Goal: Task Accomplishment & Management: Manage account settings

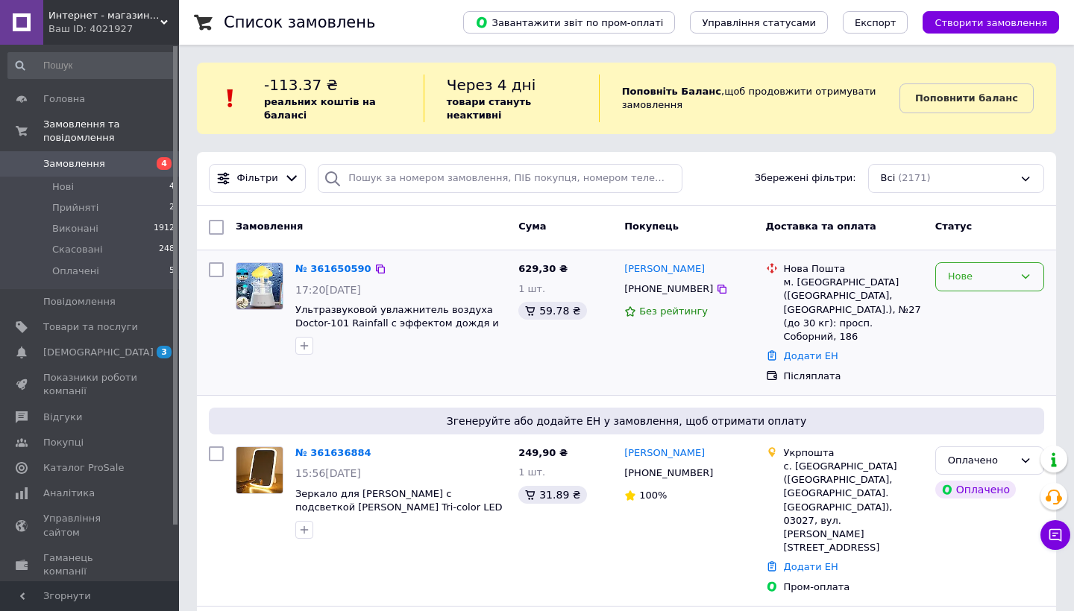
click at [978, 267] on div "Нове" at bounding box center [989, 276] width 109 height 29
click at [978, 302] on li "Прийнято" at bounding box center [989, 309] width 107 height 28
click at [316, 268] on link "№ 361650590" at bounding box center [329, 268] width 69 height 11
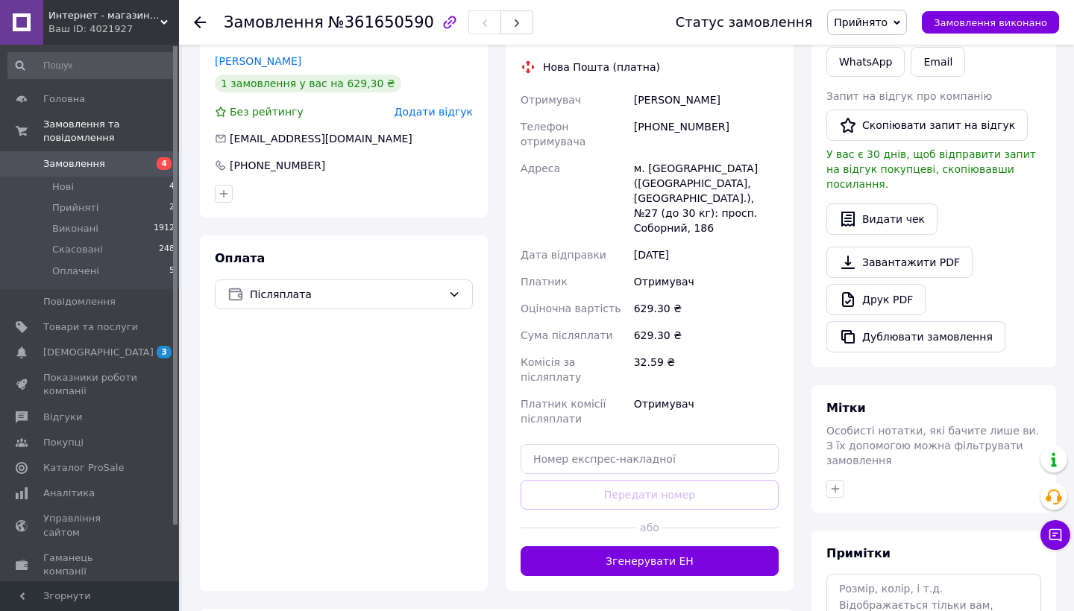
scroll to position [353, 0]
click at [614, 547] on button "Згенерувати ЕН" at bounding box center [649, 562] width 258 height 30
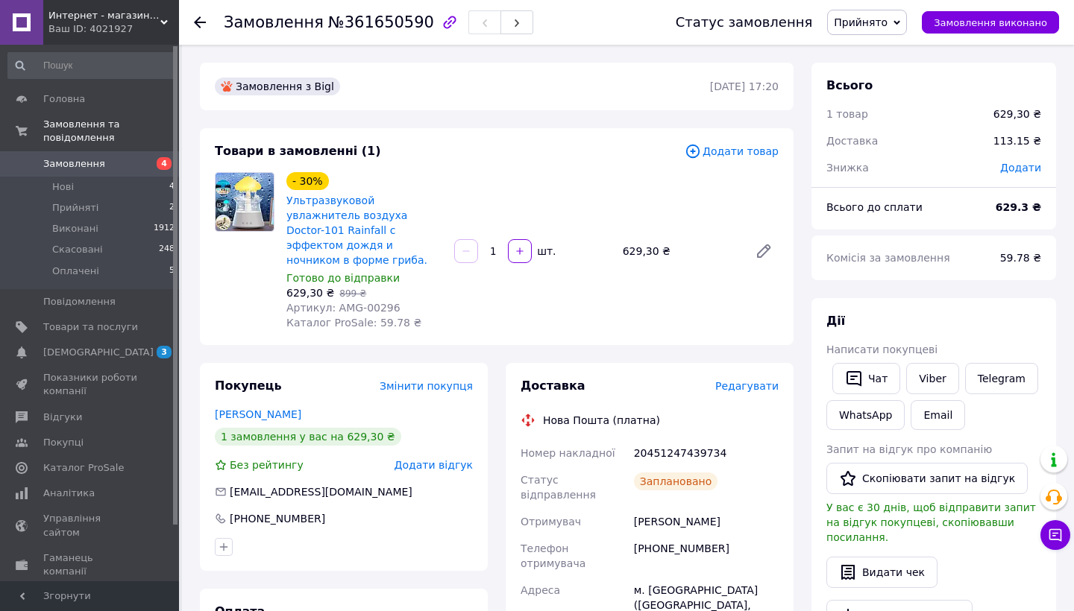
scroll to position [0, 0]
click at [193, 19] on div "Замовлення №361650590 Статус замовлення Прийнято Виконано Скасовано Оплачено За…" at bounding box center [626, 22] width 895 height 45
click at [201, 19] on icon at bounding box center [200, 22] width 12 height 12
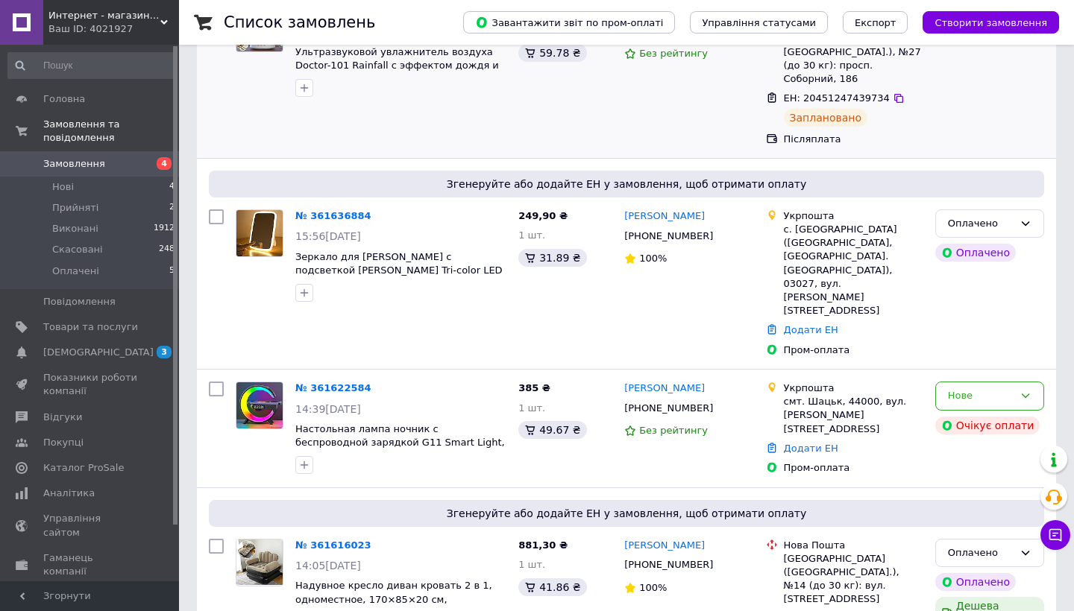
scroll to position [261, 0]
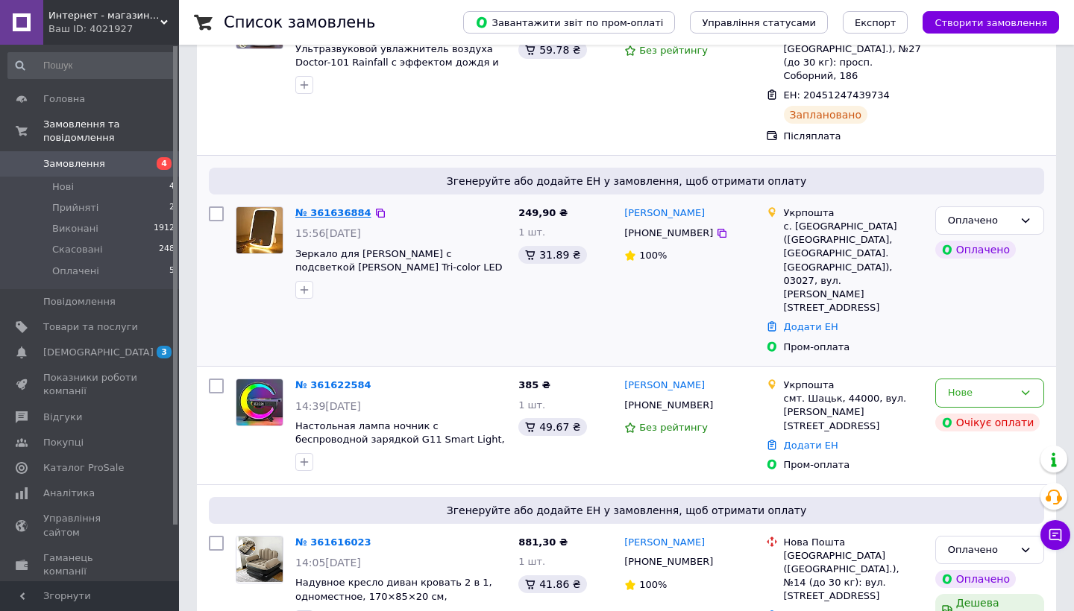
click at [340, 207] on link "№ 361636884" at bounding box center [333, 212] width 76 height 11
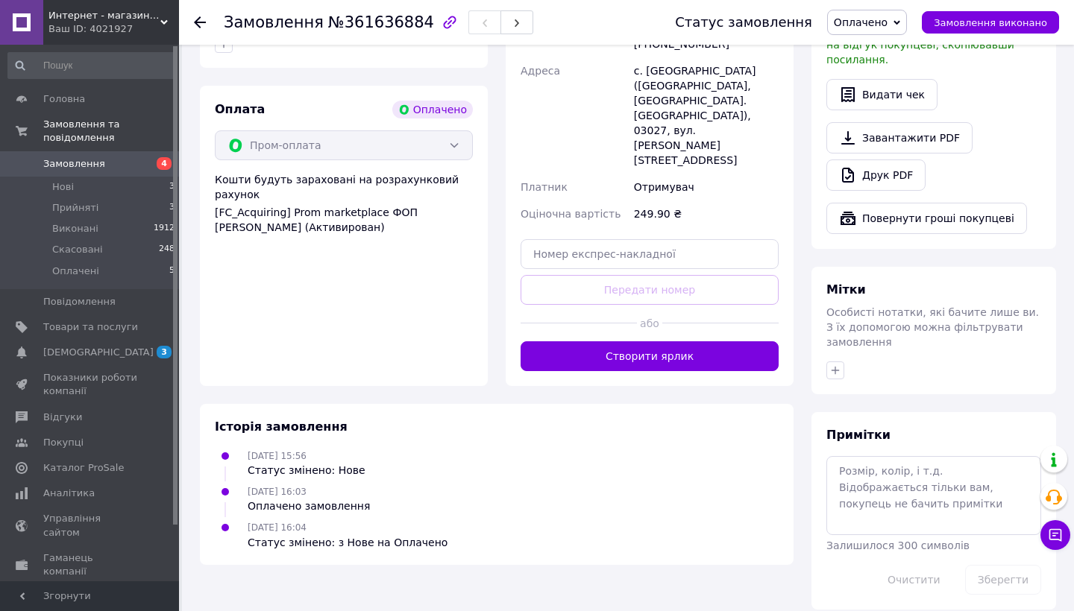
scroll to position [534, 0]
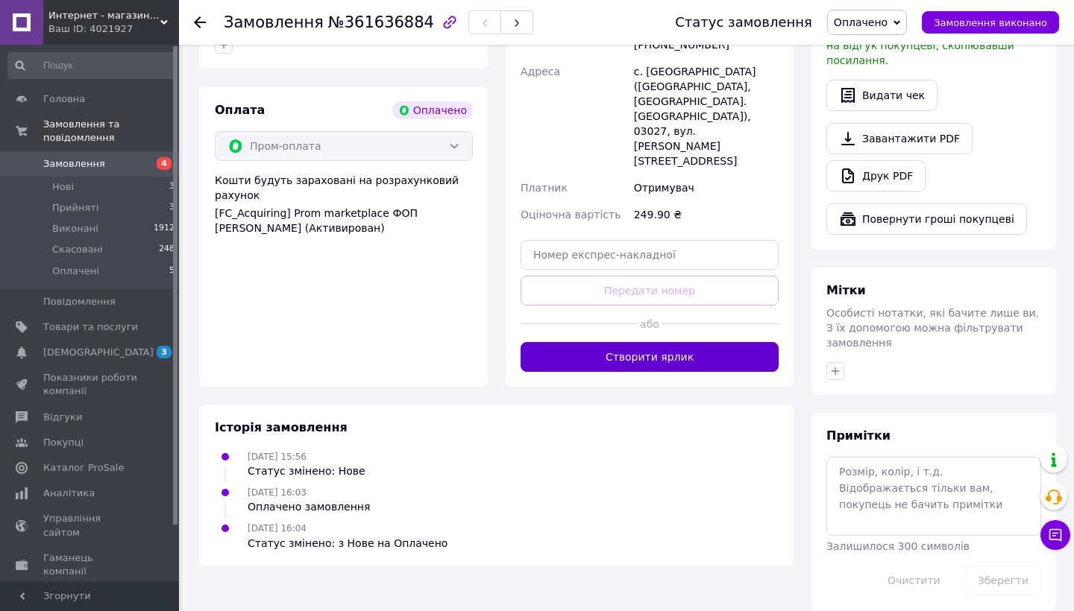
click at [740, 342] on button "Створити ярлик" at bounding box center [649, 357] width 258 height 30
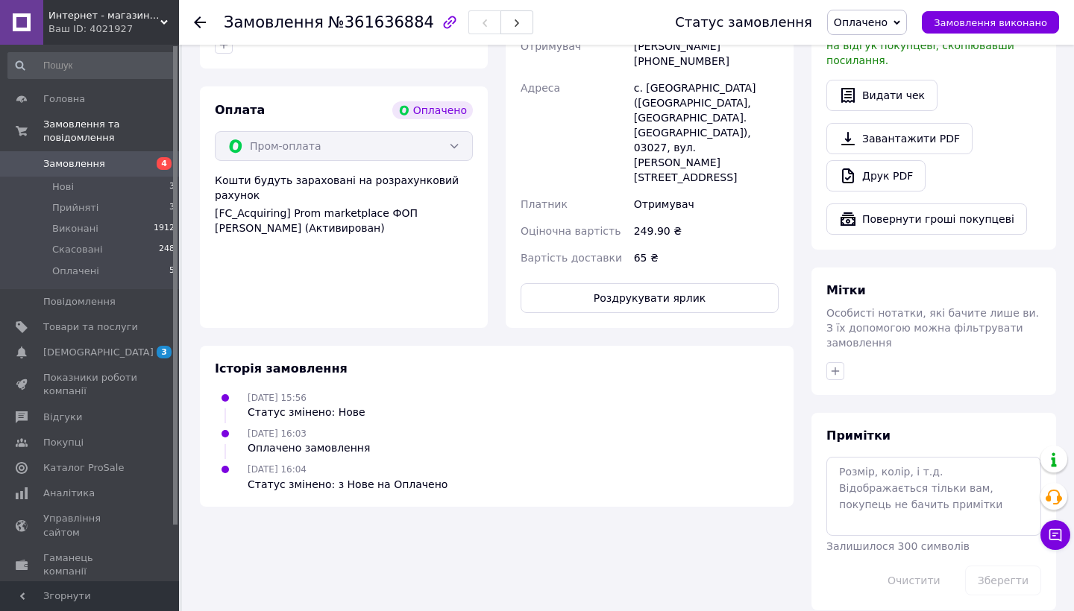
click at [201, 17] on icon at bounding box center [200, 22] width 12 height 12
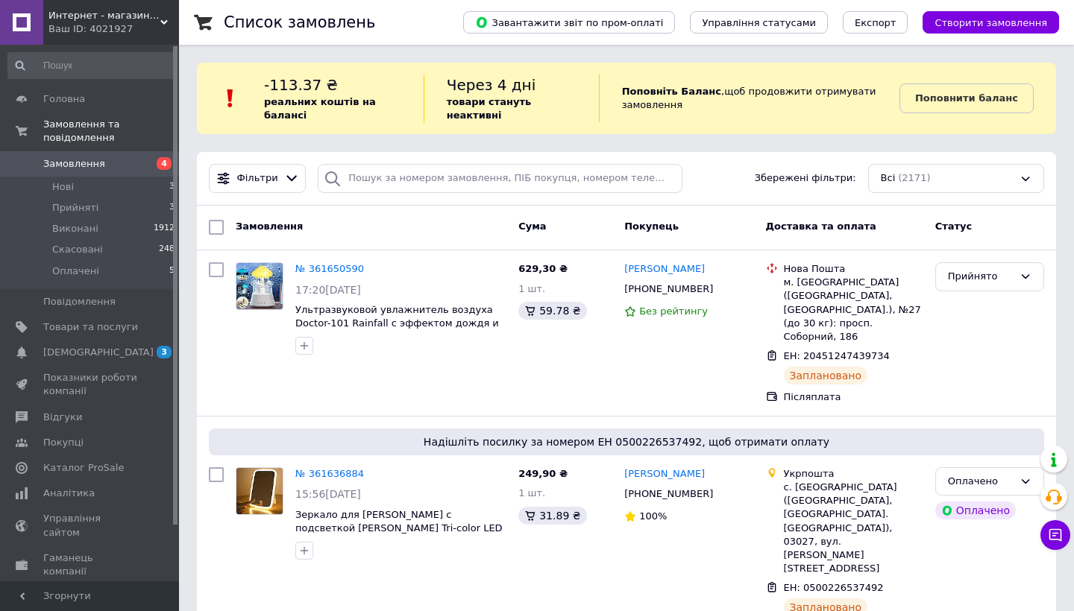
click at [149, 24] on div "Ваш ID: 4021927" at bounding box center [113, 28] width 130 height 13
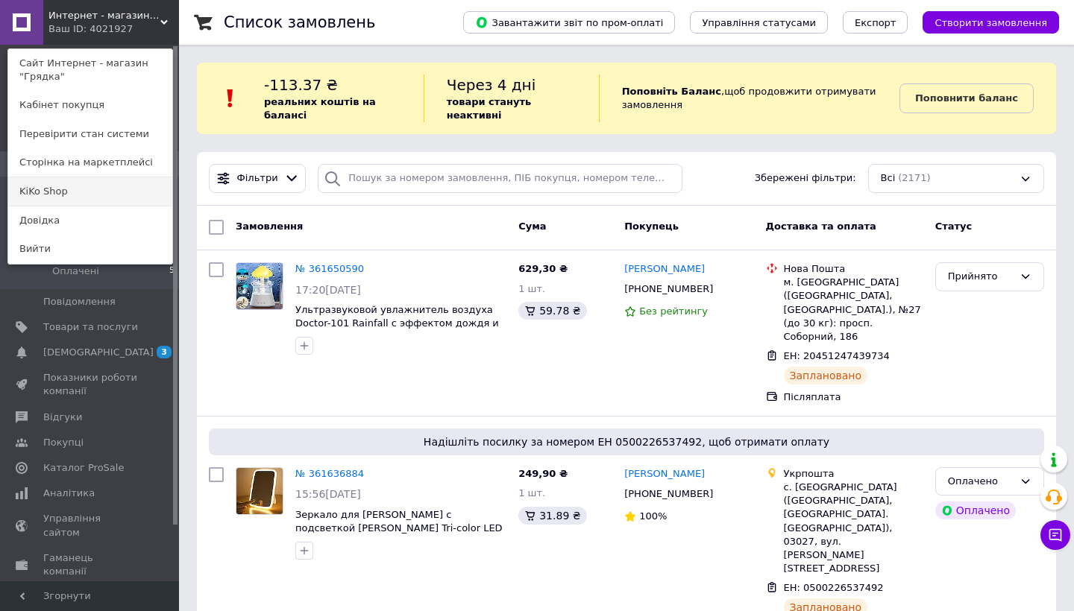
click at [140, 187] on link "KiKo Shop" at bounding box center [90, 191] width 164 height 28
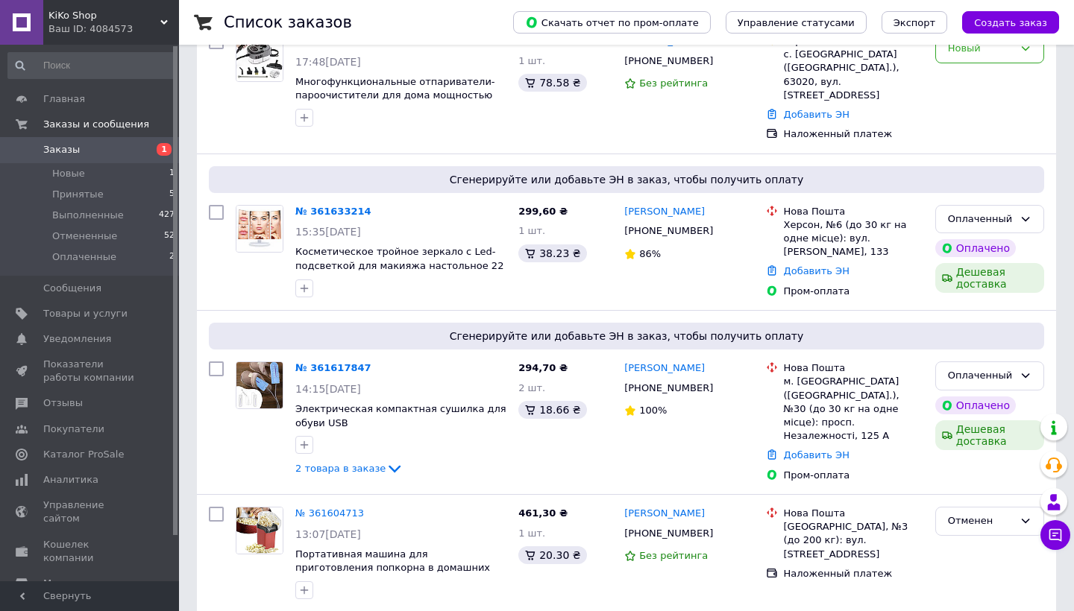
scroll to position [227, 0]
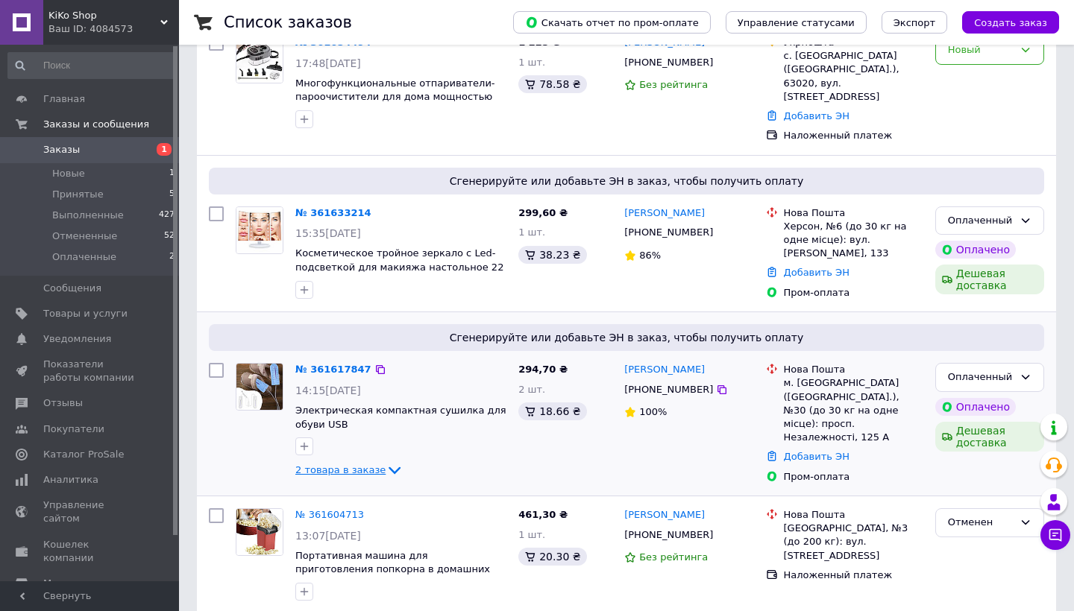
click at [371, 465] on span "2 товара в заказе" at bounding box center [340, 470] width 90 height 11
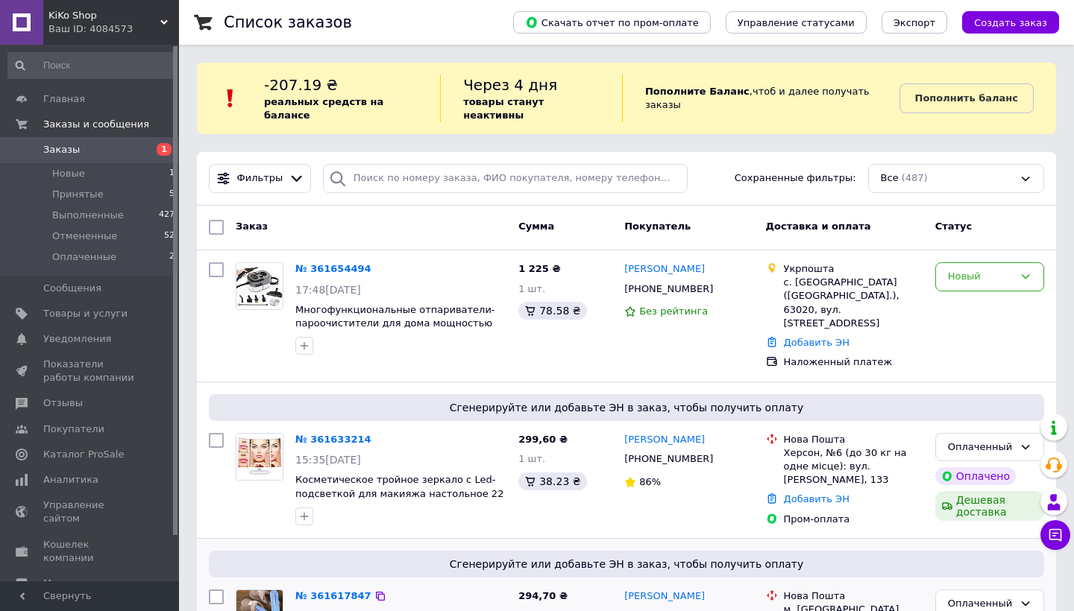
scroll to position [0, 0]
click at [974, 92] on b "Пополнить баланс" at bounding box center [966, 97] width 103 height 11
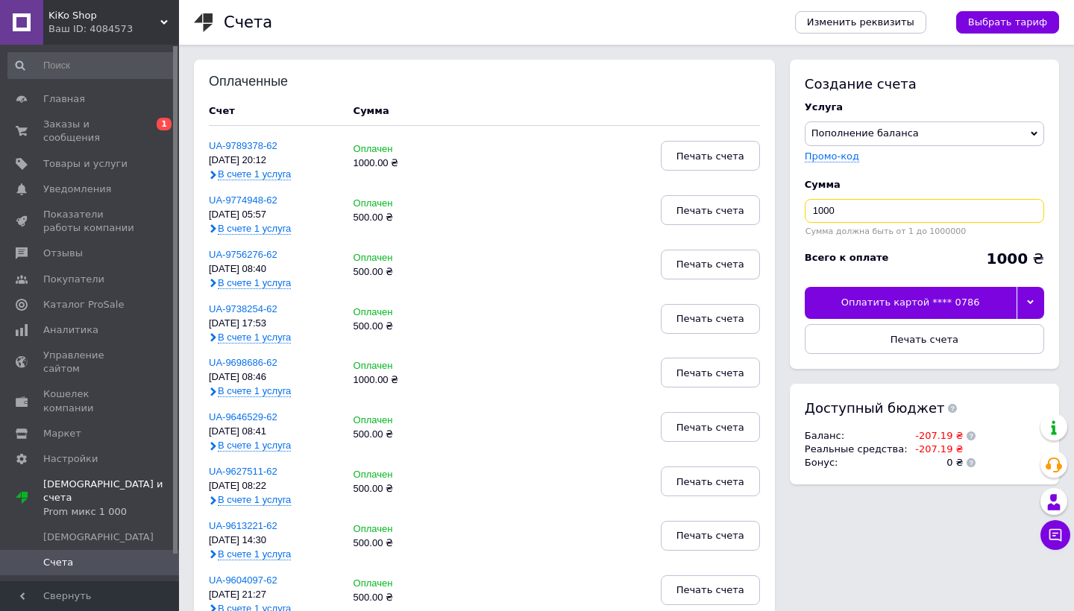
click at [868, 208] on input "1000" at bounding box center [924, 211] width 239 height 24
click at [1040, 301] on div at bounding box center [1030, 302] width 28 height 31
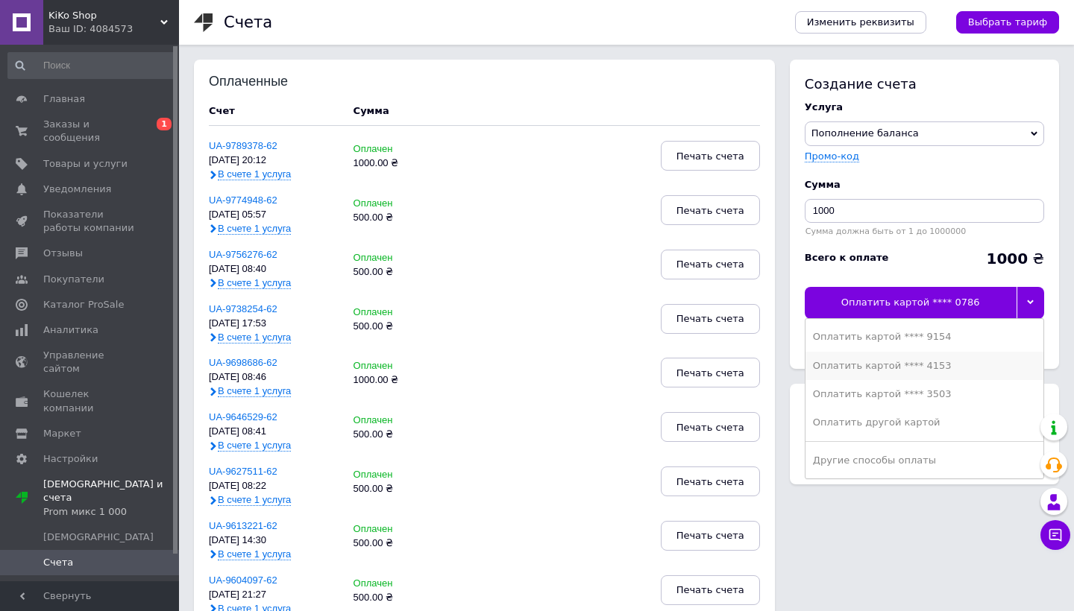
click at [951, 368] on div "Оплатить картой **** 4153" at bounding box center [924, 365] width 223 height 13
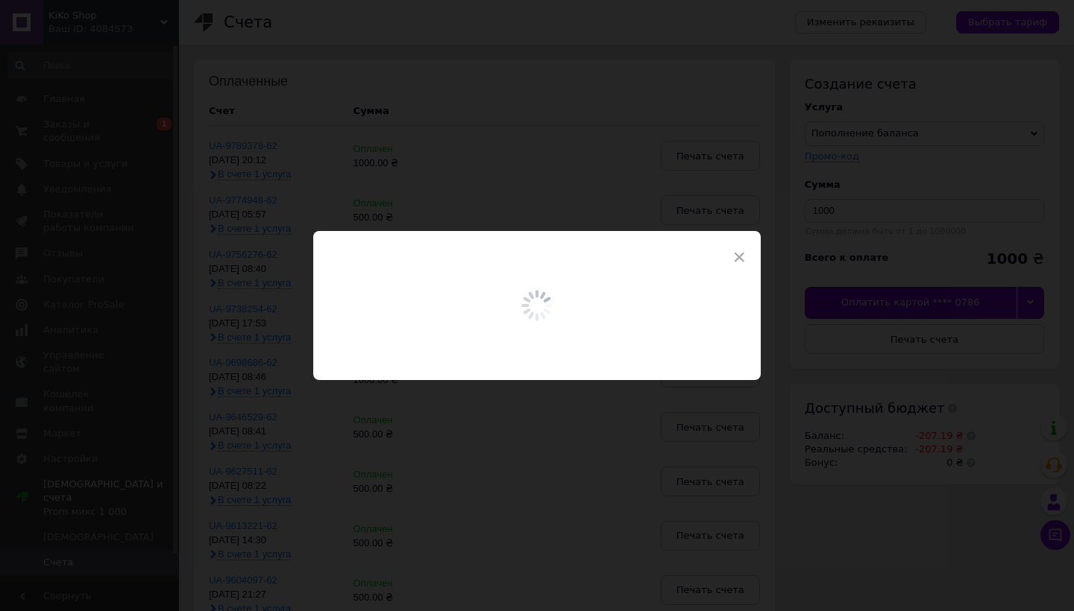
click at [728, 259] on div at bounding box center [536, 305] width 447 height 149
click at [734, 258] on span "×" at bounding box center [738, 257] width 13 height 25
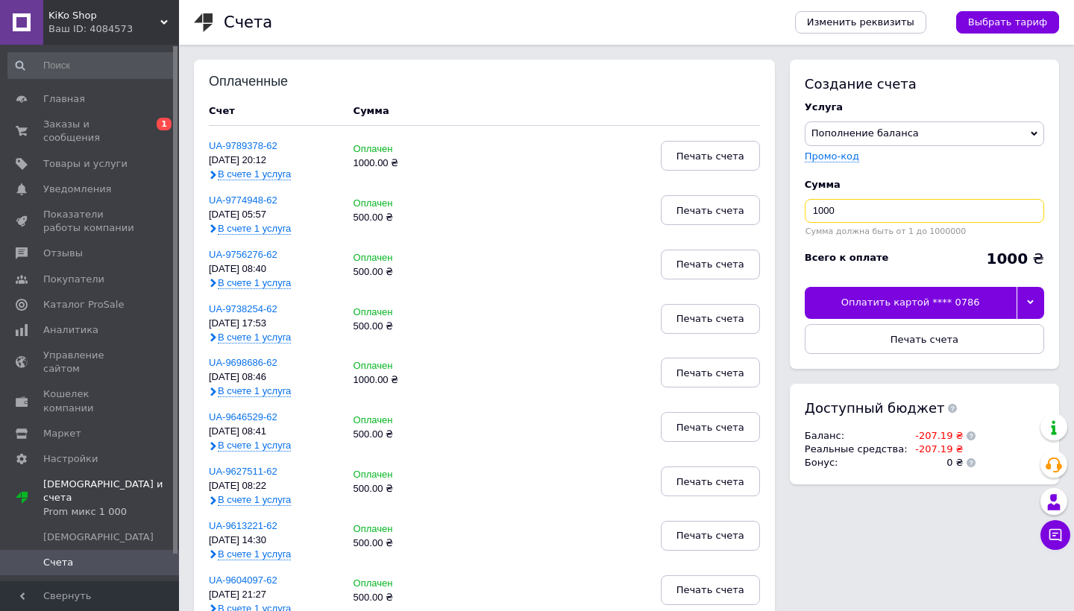
click at [823, 210] on input "1000" at bounding box center [924, 211] width 239 height 24
type input "500"
click at [954, 310] on div "Оплатить картой **** 0786" at bounding box center [911, 302] width 212 height 31
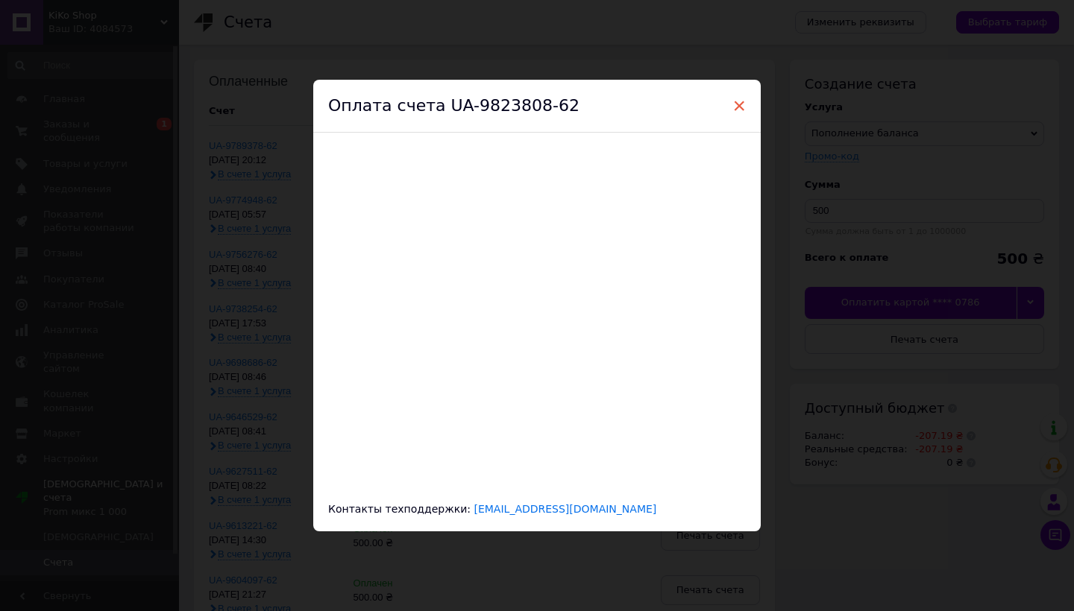
click at [739, 101] on span "×" at bounding box center [738, 105] width 13 height 25
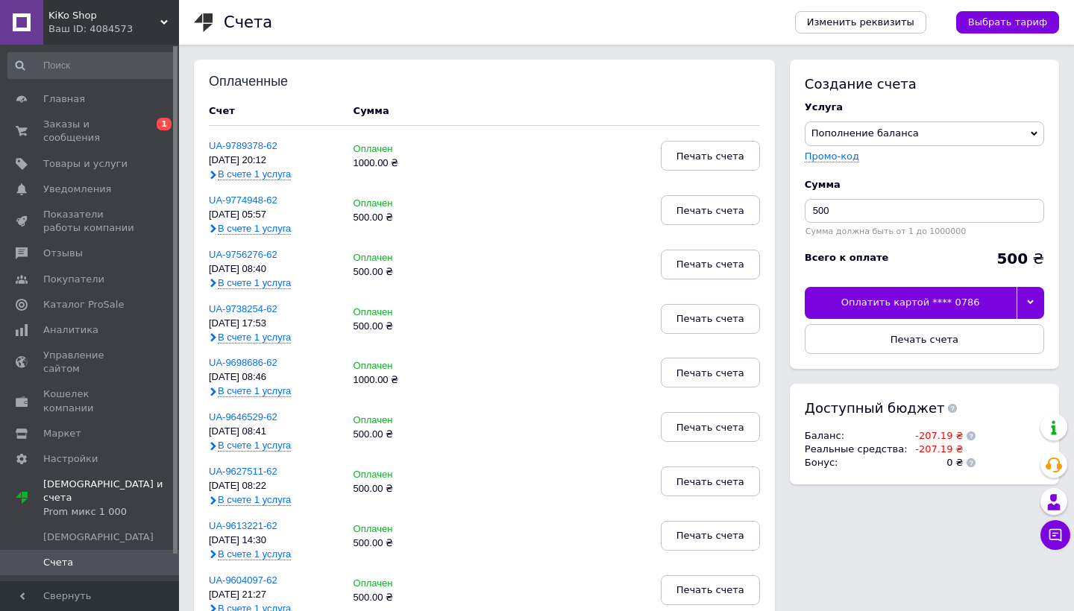
click at [1035, 298] on div at bounding box center [1030, 302] width 28 height 31
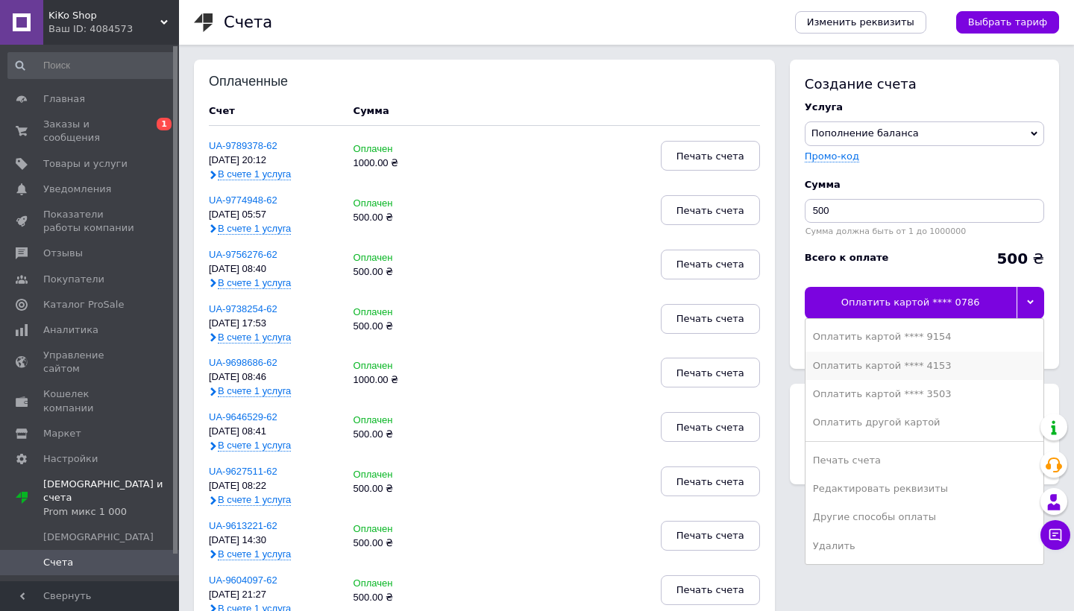
click at [962, 372] on li "Оплатить картой **** 4153" at bounding box center [924, 366] width 238 height 28
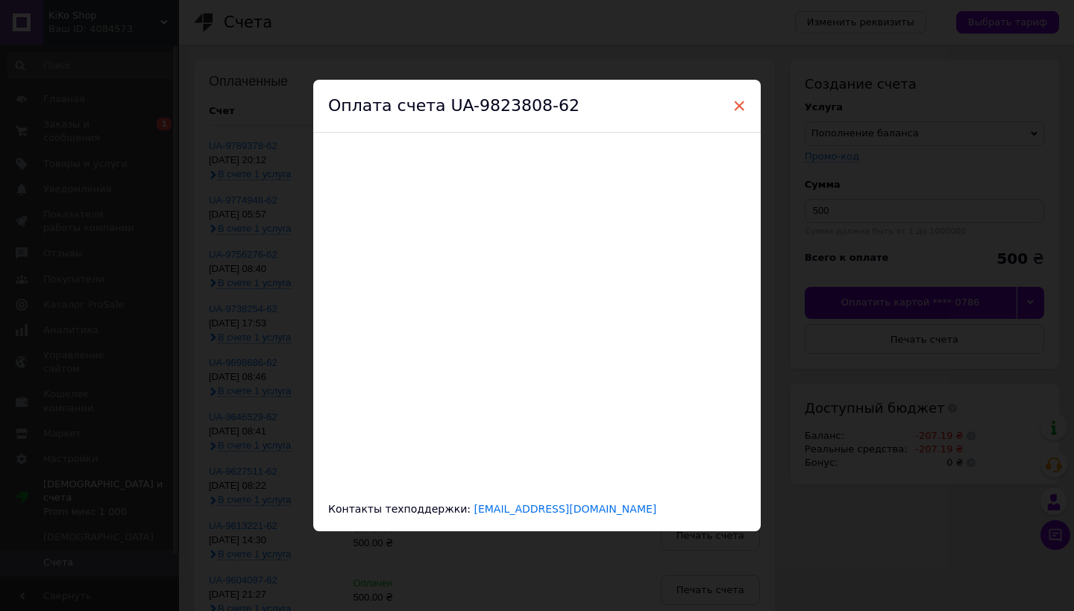
click at [734, 107] on span "×" at bounding box center [738, 105] width 13 height 25
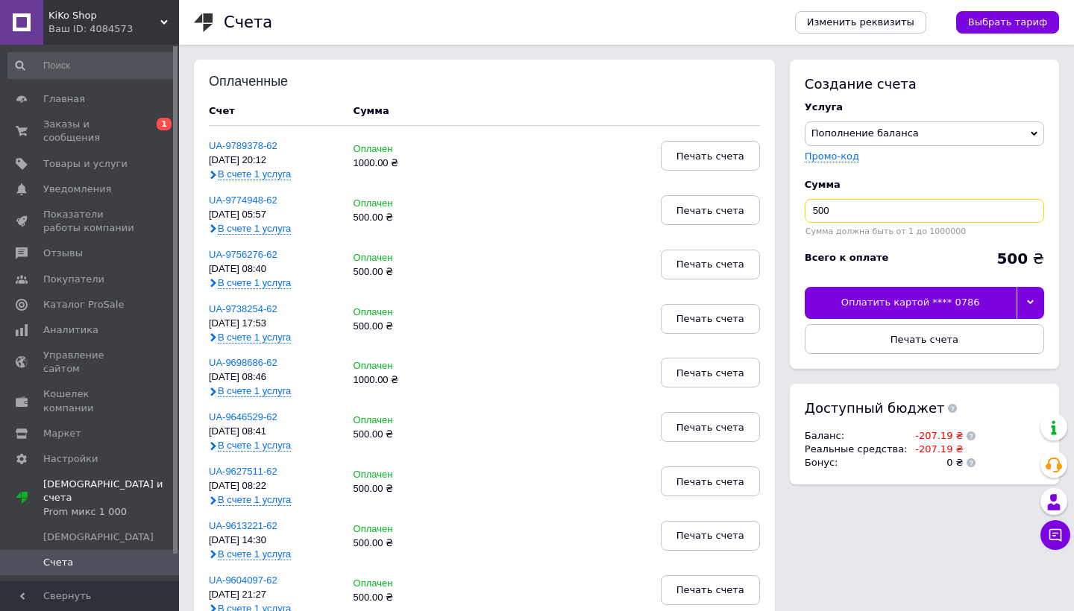
click at [926, 213] on input "500" at bounding box center [924, 211] width 239 height 24
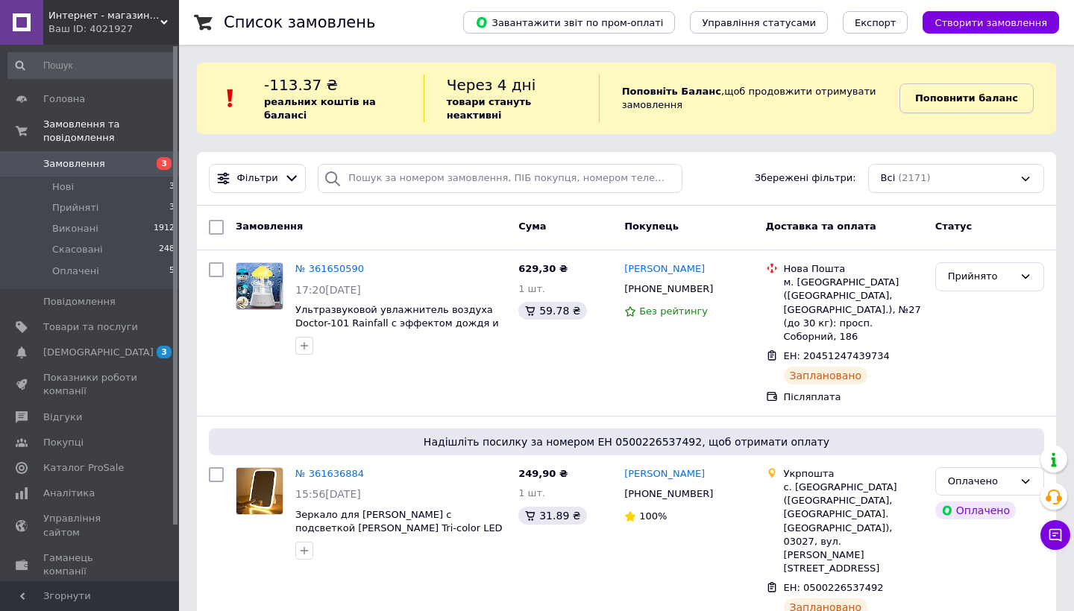
click at [1001, 96] on b "Поповнити баланс" at bounding box center [966, 97] width 103 height 11
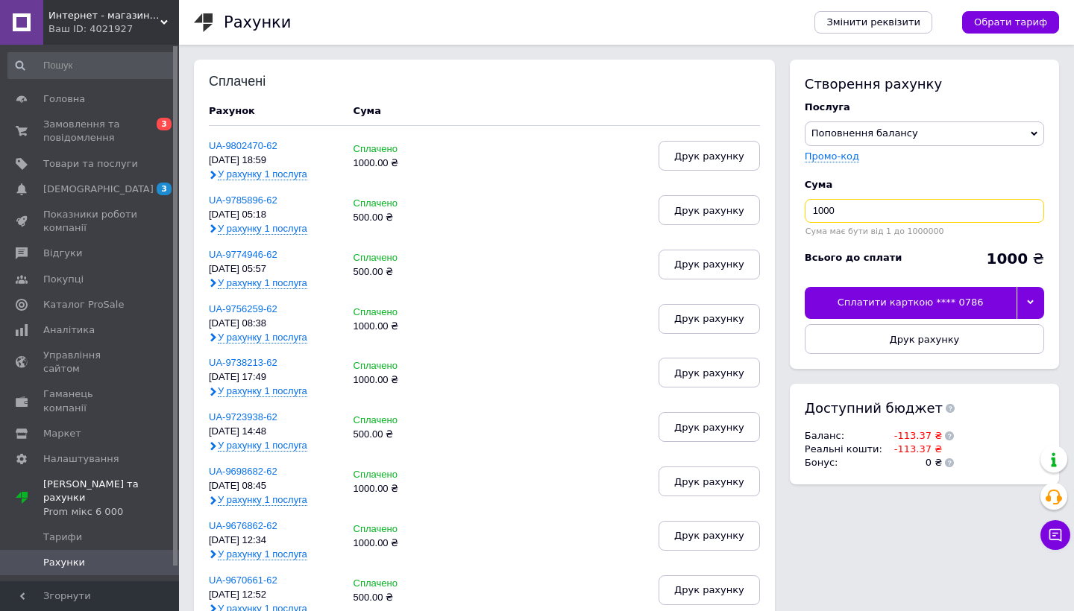
click at [825, 209] on input "1000" at bounding box center [924, 211] width 239 height 24
type input "500"
click at [1002, 303] on div "Сплатити карткою **** 0786" at bounding box center [911, 302] width 212 height 31
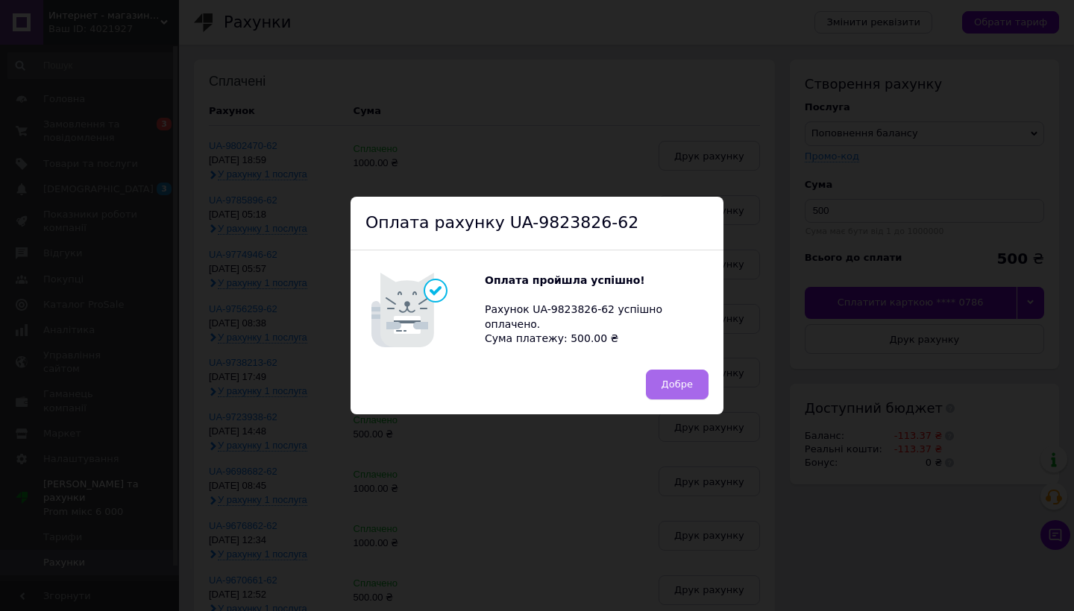
click at [677, 383] on span "Добре" at bounding box center [676, 384] width 31 height 11
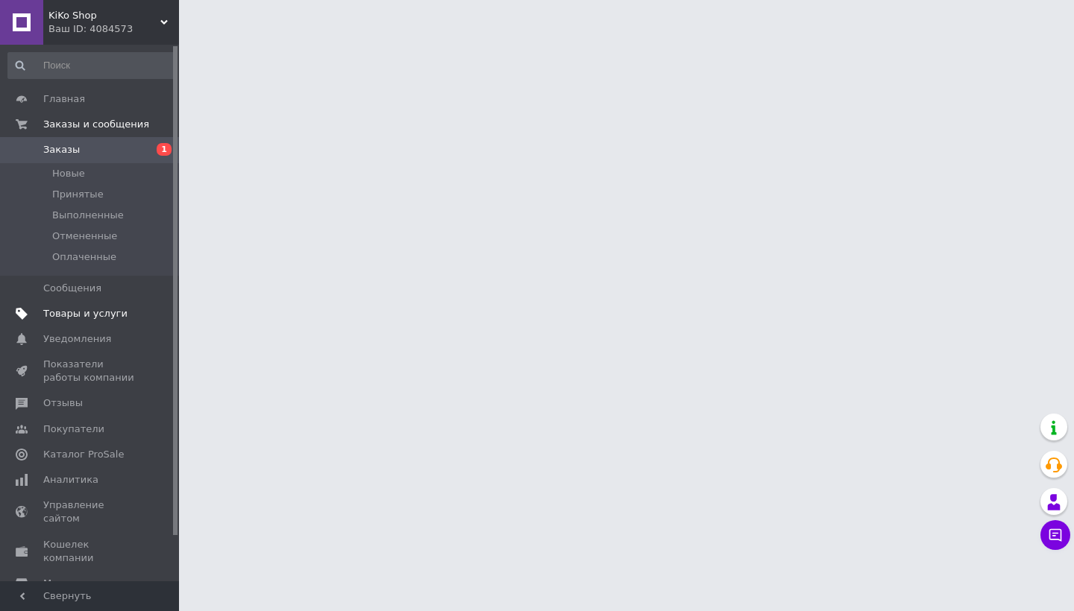
click at [79, 321] on link "Товары и услуги" at bounding box center [91, 313] width 183 height 25
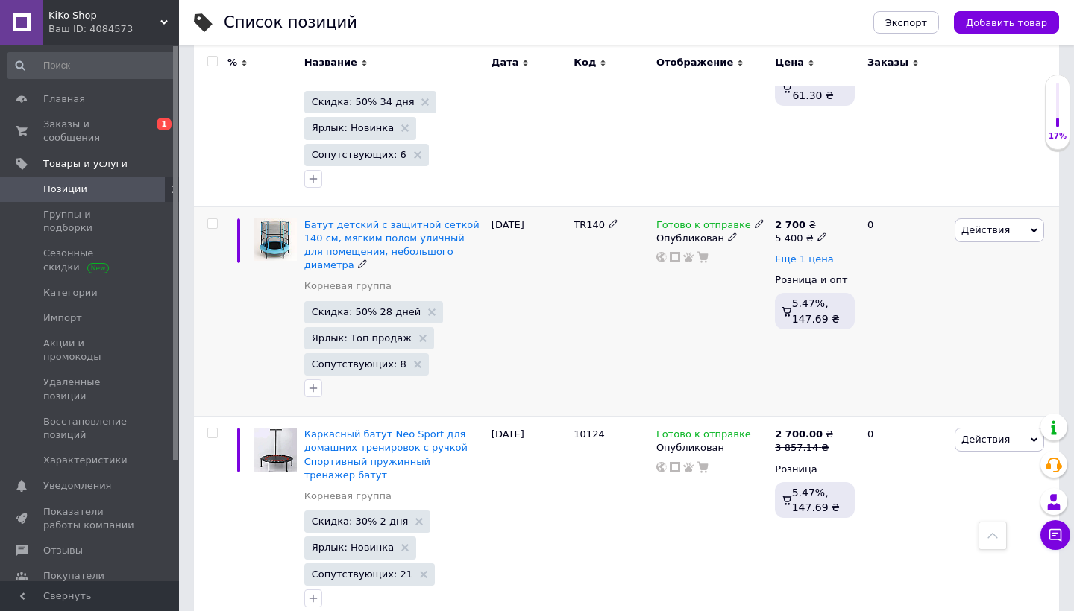
scroll to position [499, 0]
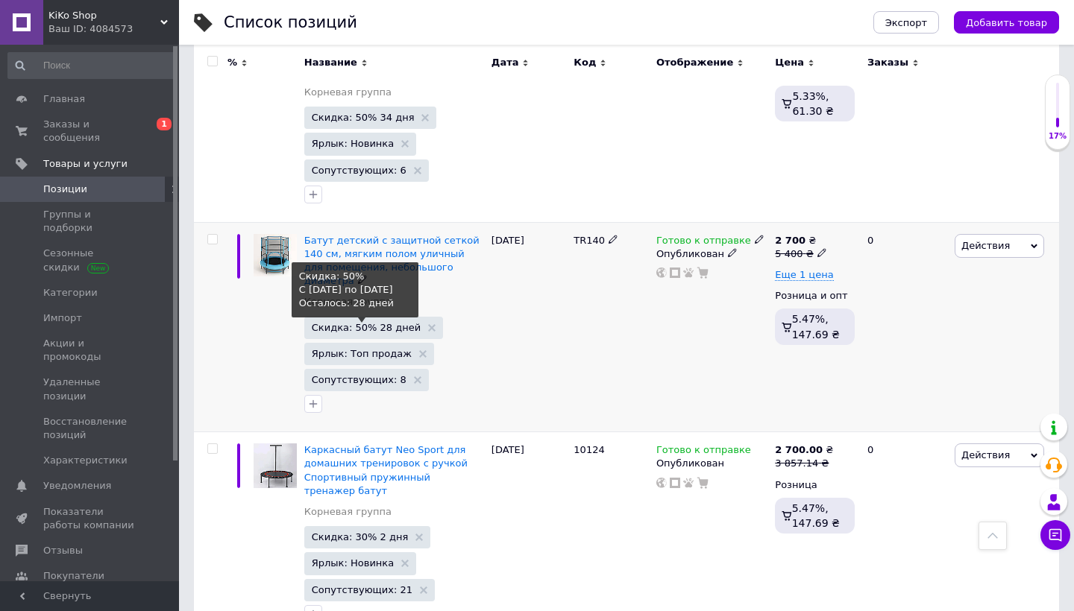
click at [394, 323] on span "Скидка: 50% 28 дней" at bounding box center [366, 328] width 109 height 10
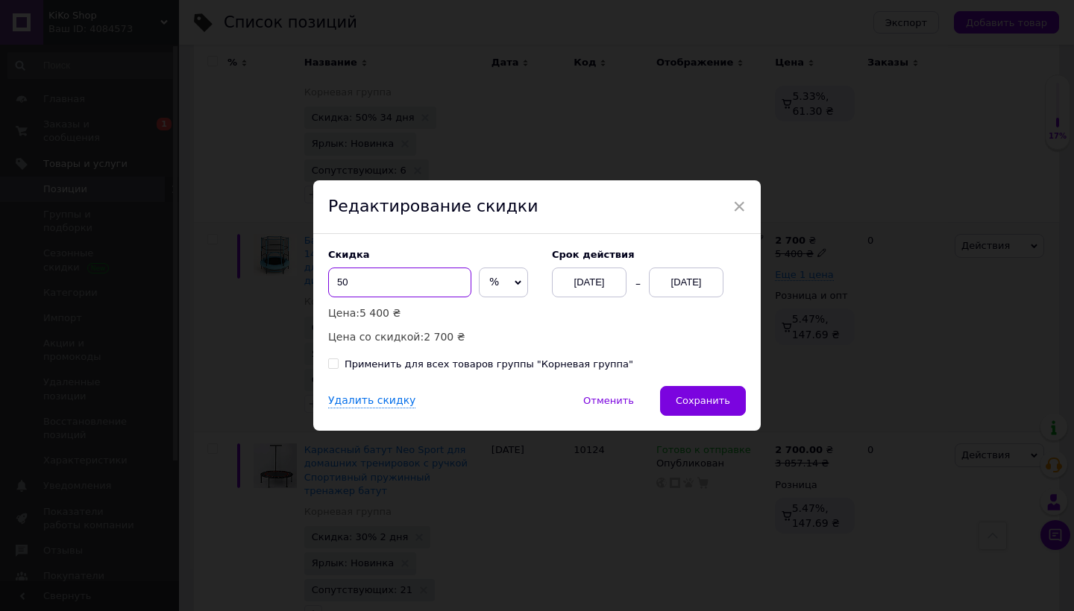
click at [397, 286] on input "50" at bounding box center [399, 283] width 143 height 30
type input "5"
type input "30"
click at [705, 396] on span "Сохранить" at bounding box center [703, 400] width 54 height 11
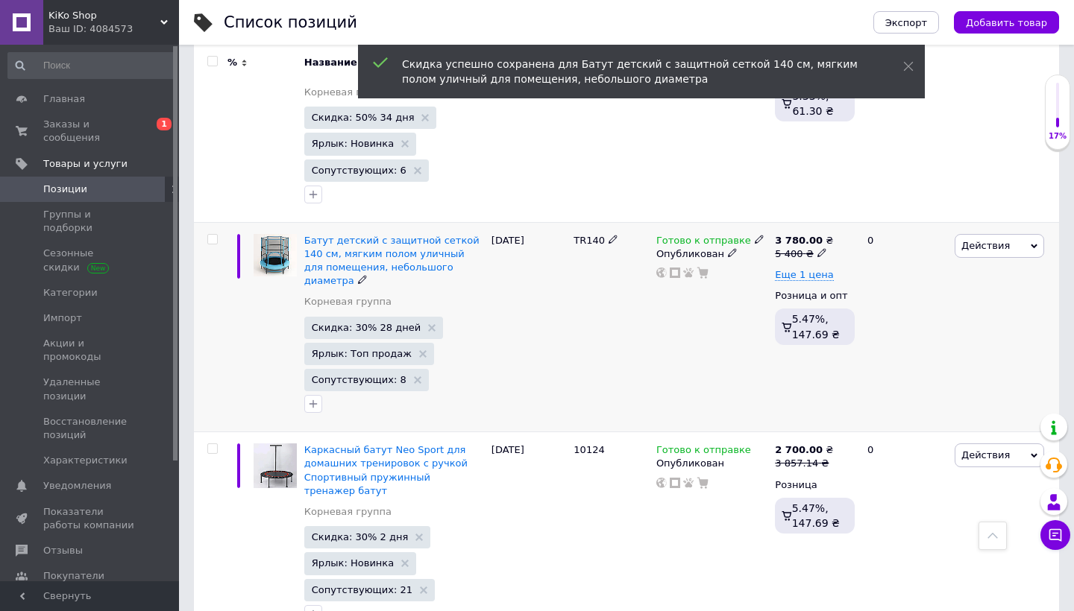
click at [819, 248] on icon at bounding box center [821, 252] width 9 height 9
click at [855, 215] on input "5400" at bounding box center [896, 230] width 113 height 30
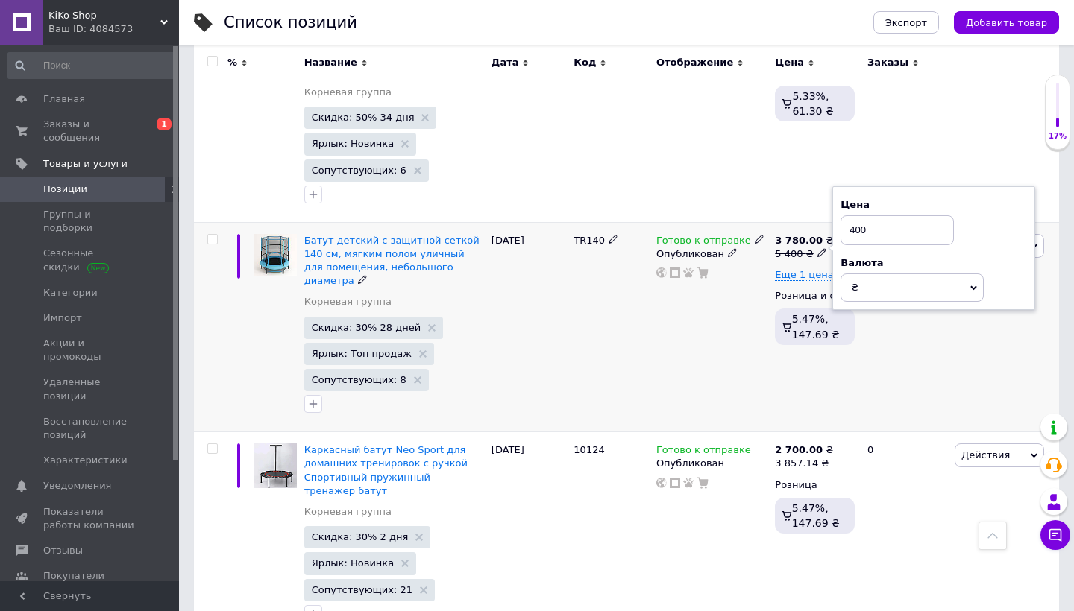
type input "4400"
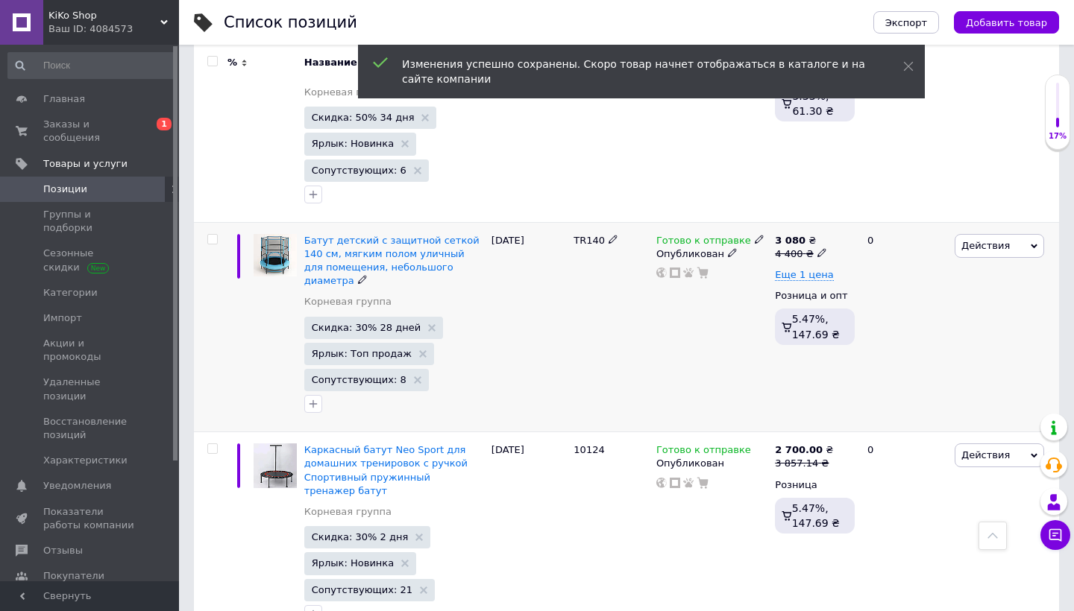
click at [817, 248] on icon at bounding box center [821, 252] width 9 height 9
click at [852, 215] on input "4400" at bounding box center [893, 230] width 113 height 30
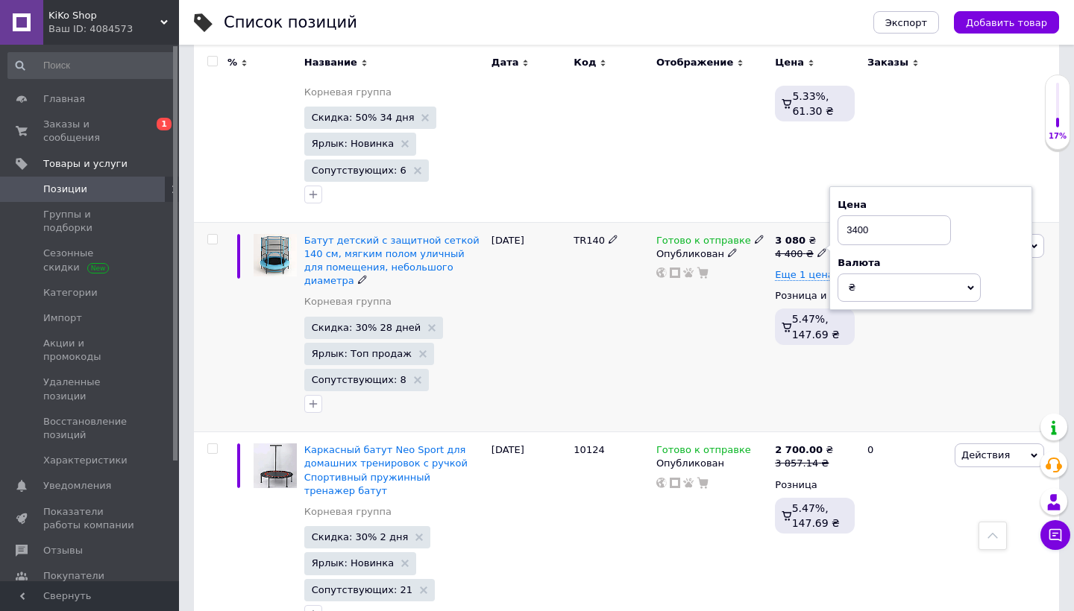
click at [860, 215] on input "3400" at bounding box center [893, 230] width 113 height 30
type input "3800"
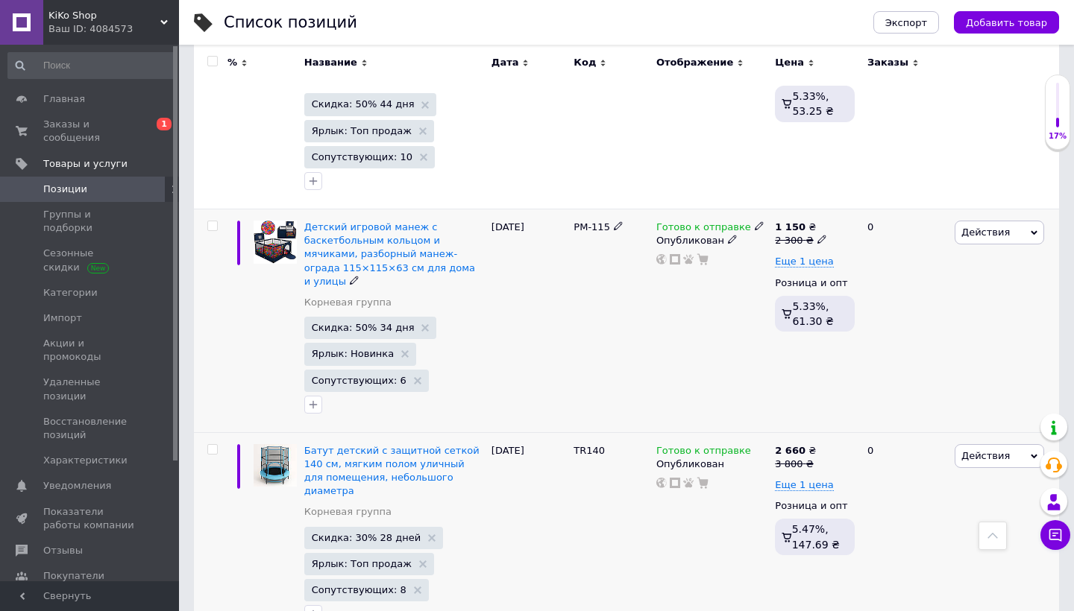
scroll to position [287, 0]
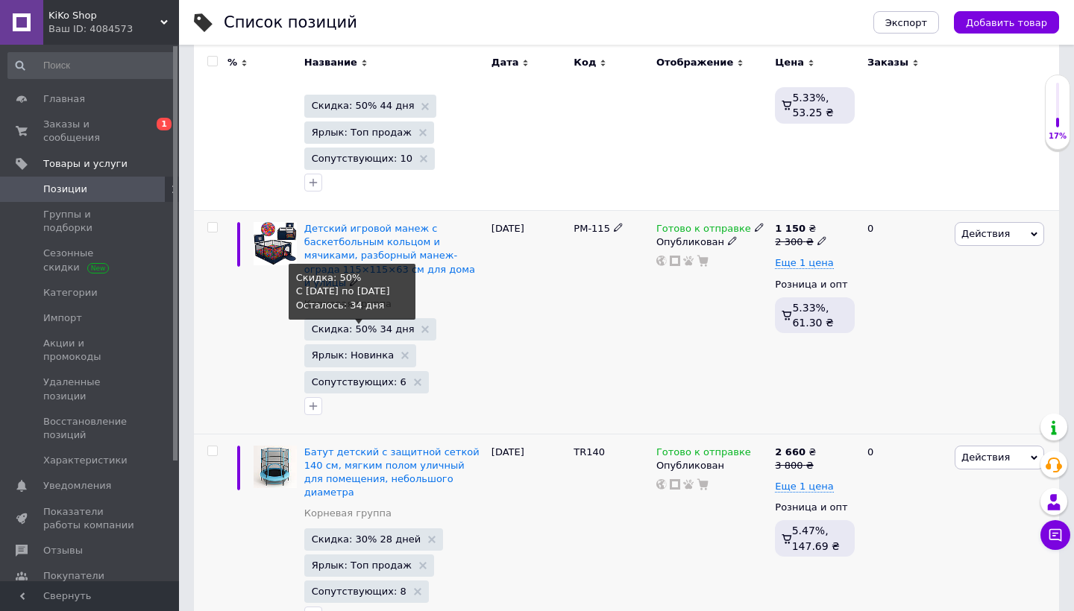
click at [392, 324] on span "Скидка: 50% 34 дня" at bounding box center [363, 329] width 103 height 10
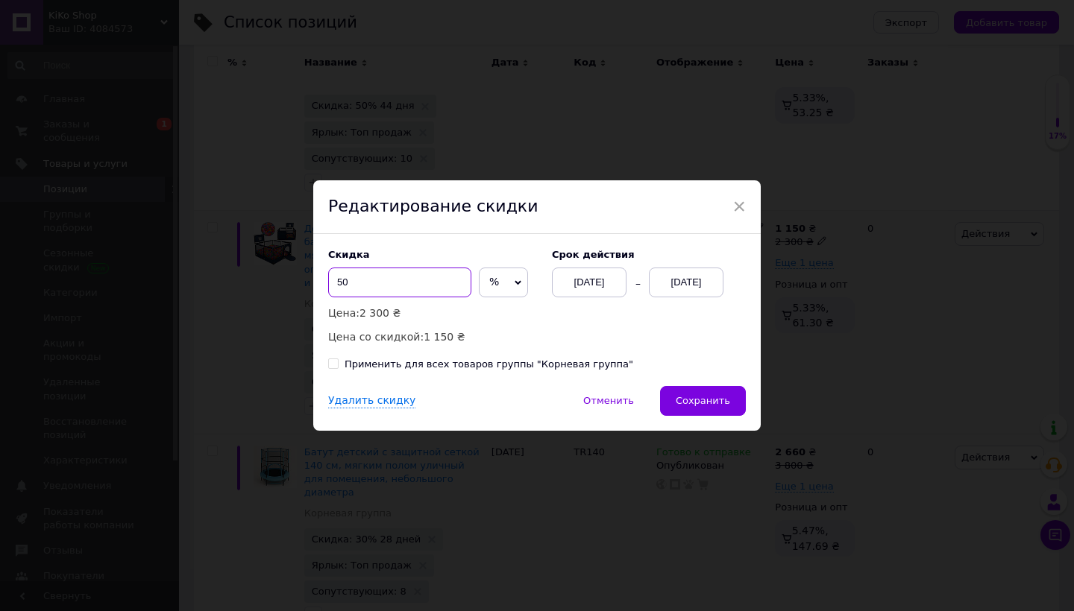
click at [400, 274] on input "50" at bounding box center [399, 283] width 143 height 30
click at [341, 281] on input "50" at bounding box center [399, 283] width 143 height 30
type input "30"
click at [359, 368] on div "Применить для всех товаров группы "Корневая группа"" at bounding box center [488, 364] width 289 height 13
click at [338, 368] on input "Применить для всех товаров группы "Корневая группа"" at bounding box center [333, 364] width 10 height 10
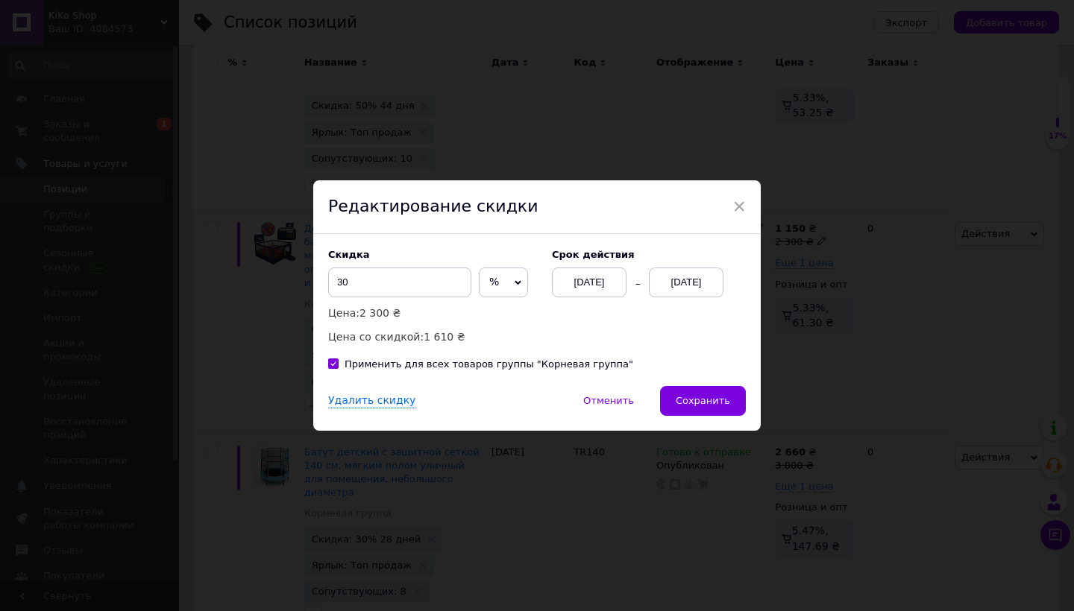
checkbox input "true"
click at [711, 390] on button "Сохранить" at bounding box center [703, 401] width 86 height 30
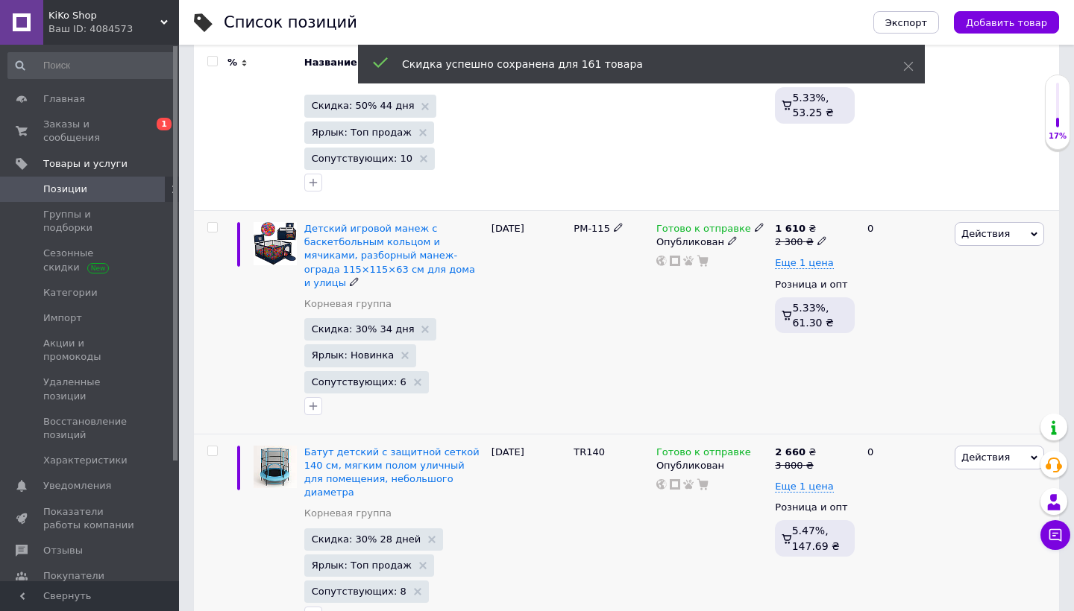
click at [795, 232] on b "1 610" at bounding box center [790, 228] width 31 height 11
click at [857, 216] on input "2300" at bounding box center [893, 219] width 113 height 30
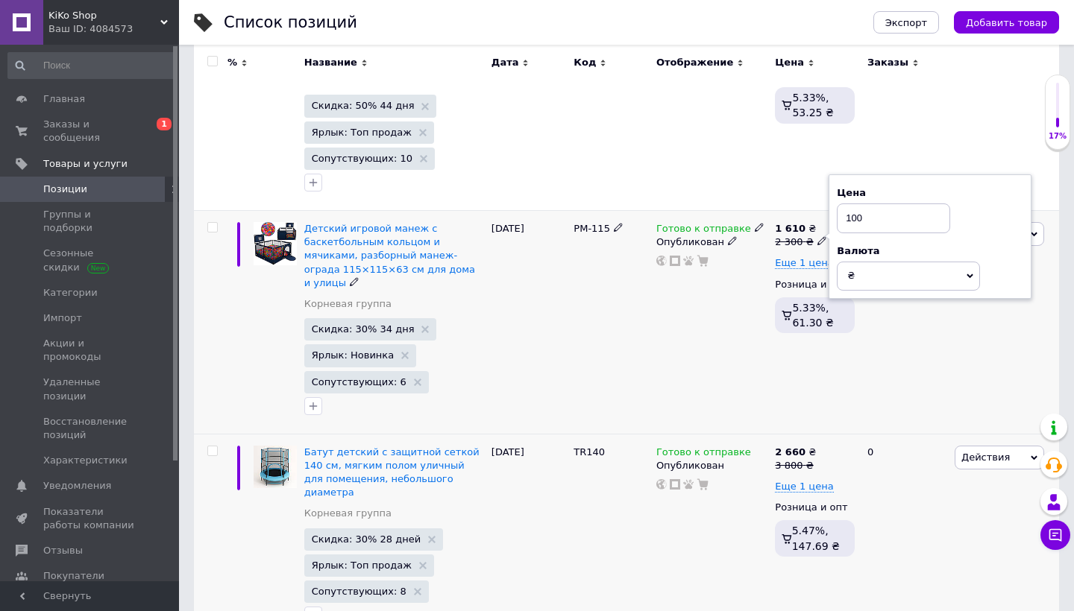
type input "1900"
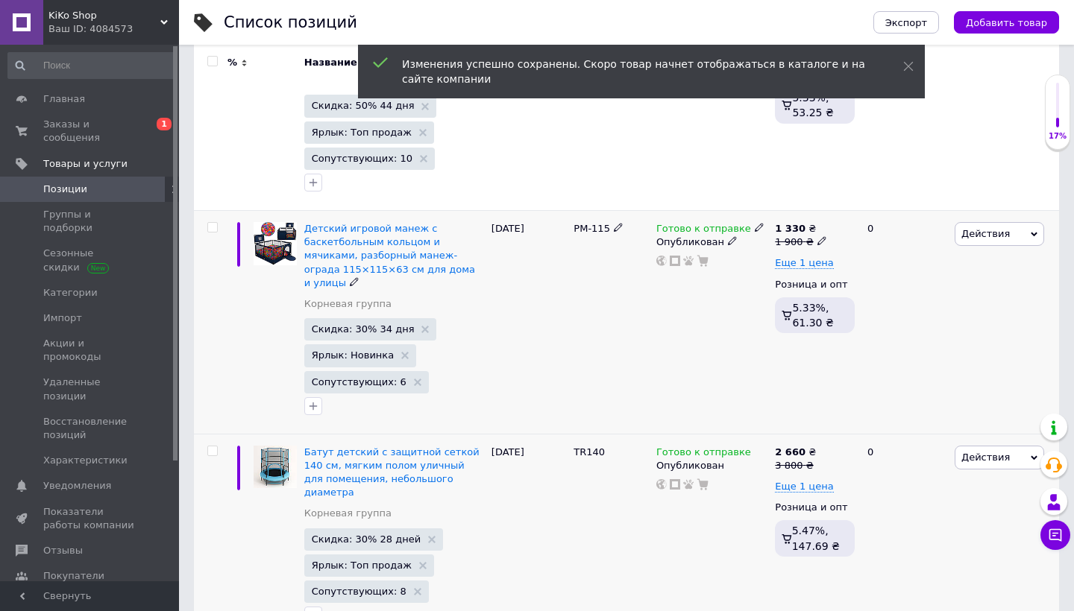
click at [817, 236] on icon at bounding box center [821, 240] width 9 height 9
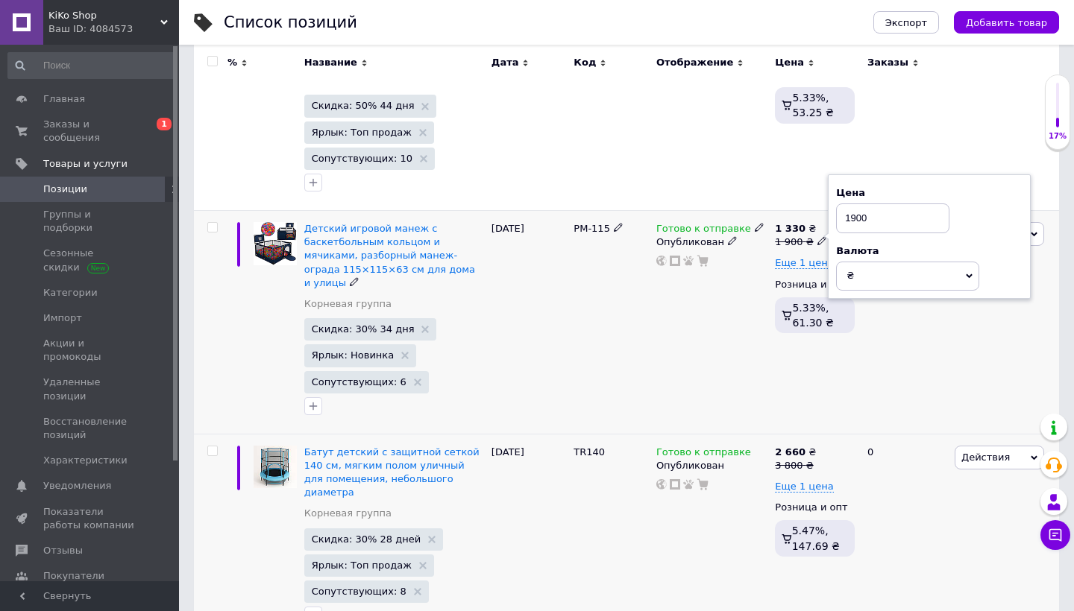
click at [857, 216] on input "1900" at bounding box center [892, 219] width 113 height 30
type input "1700"
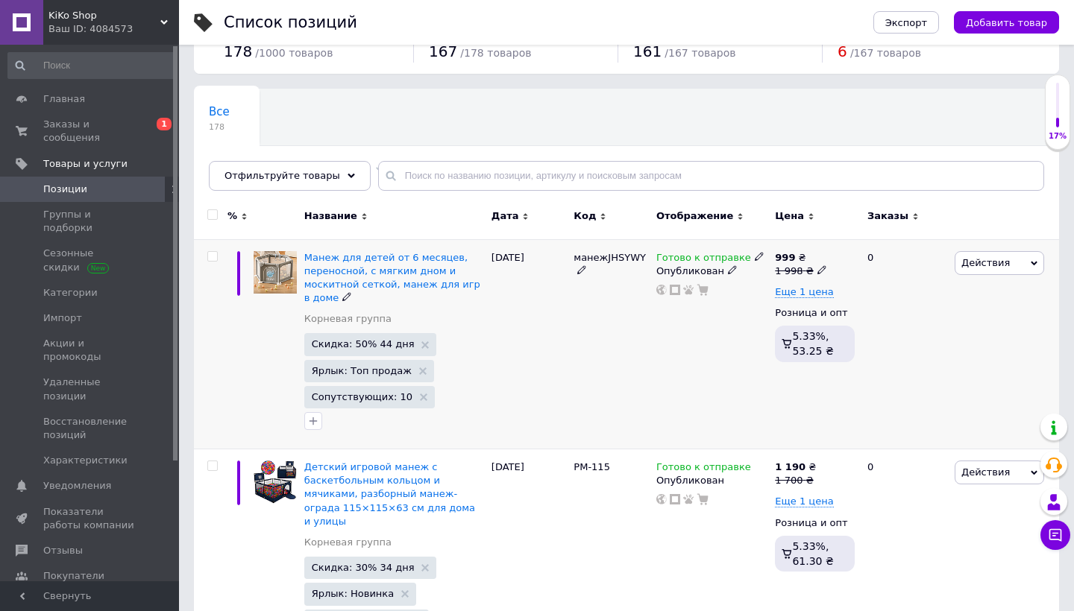
scroll to position [48, 0]
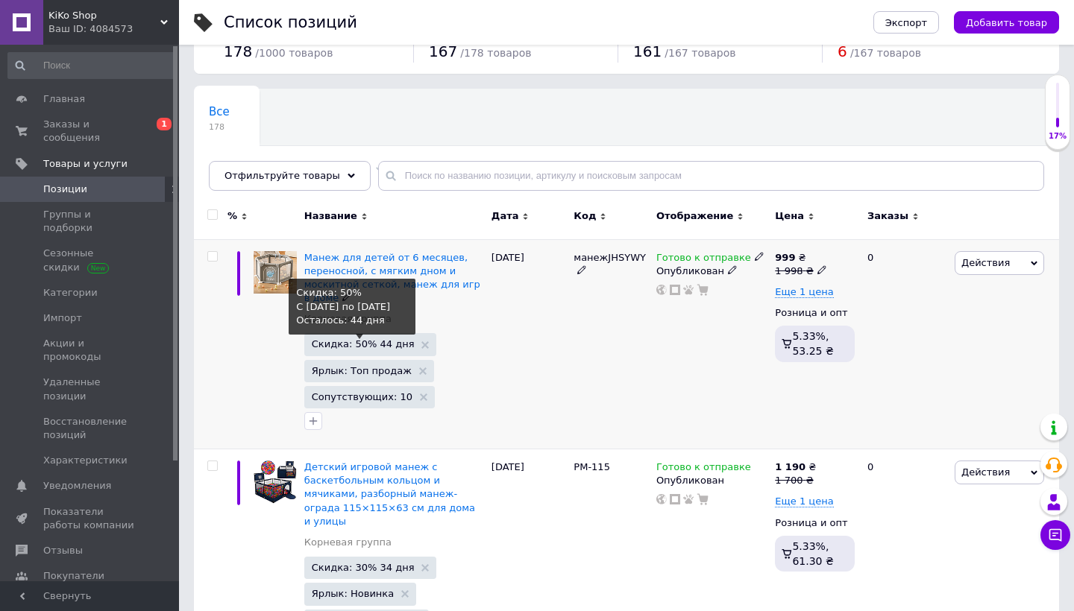
click at [355, 348] on span "Скидка: 50% 44 дня" at bounding box center [363, 344] width 103 height 10
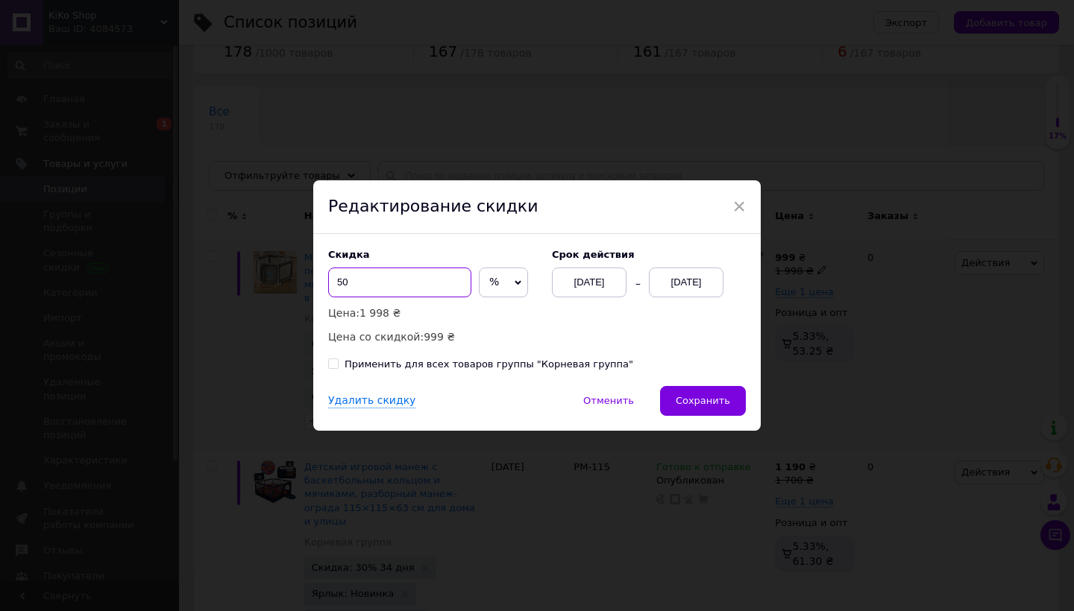
click at [341, 280] on input "50" at bounding box center [399, 283] width 143 height 30
type input "30"
click at [691, 388] on button "Сохранить" at bounding box center [703, 401] width 86 height 30
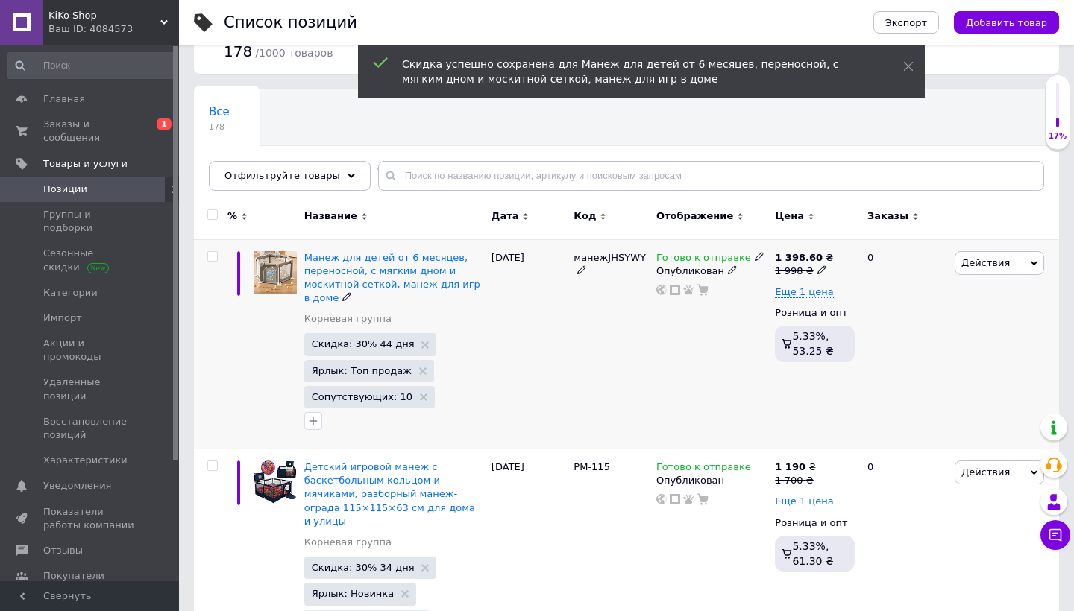
click at [806, 261] on b "1 398.60" at bounding box center [799, 257] width 48 height 11
click at [860, 248] on input "1998" at bounding box center [896, 248] width 113 height 30
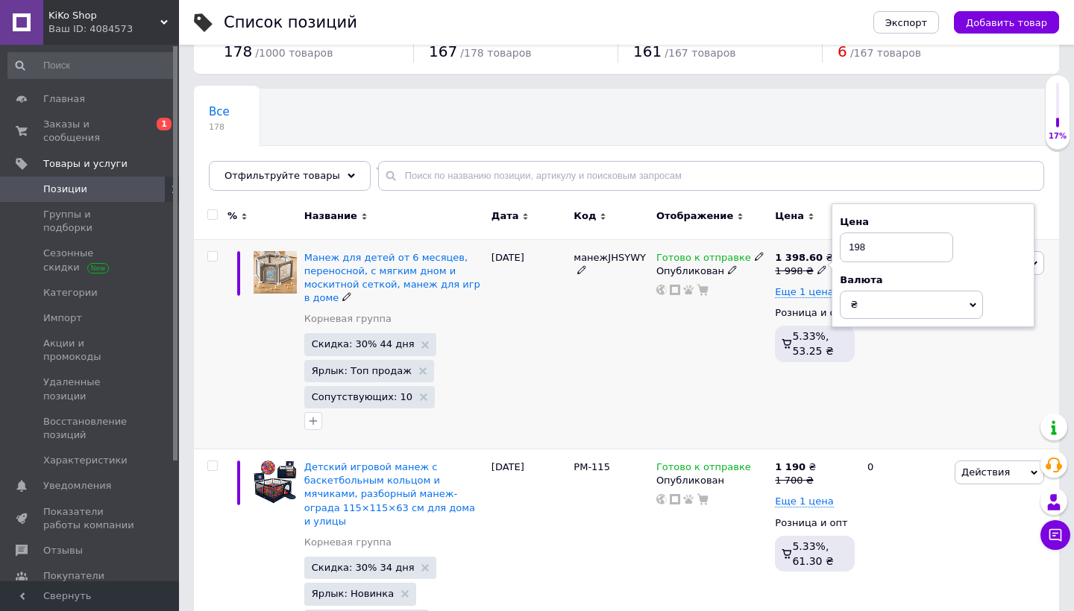
type input "1598"
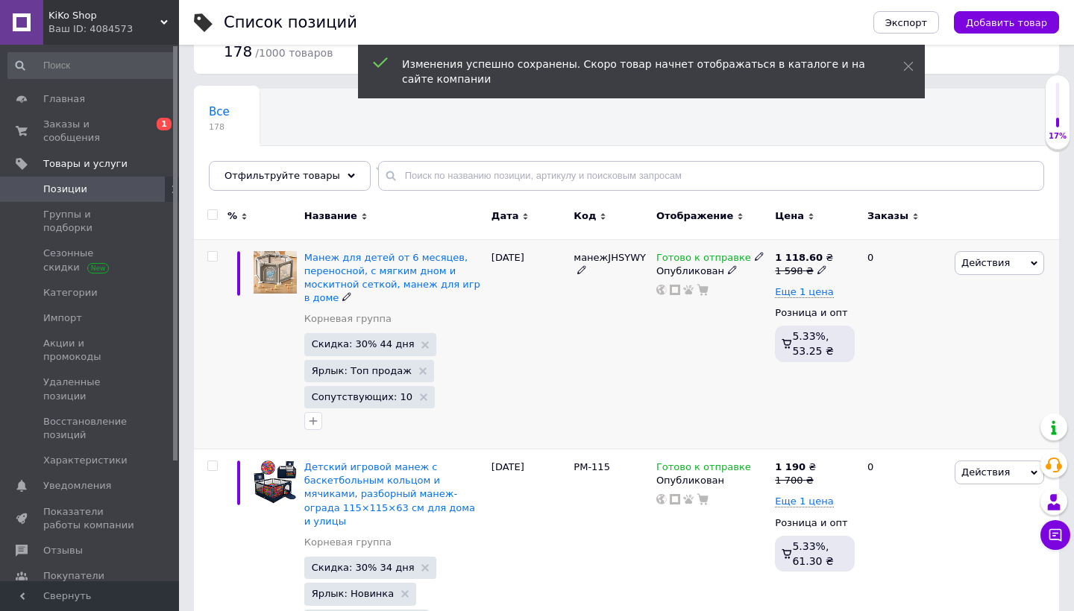
click at [813, 278] on div "1 118.60 ₴ 1 598 ₴ Еще 1 цена Розница и опт 5.33%, 53.25 ₴" at bounding box center [815, 309] width 80 height 117
click at [817, 274] on use at bounding box center [821, 269] width 8 height 8
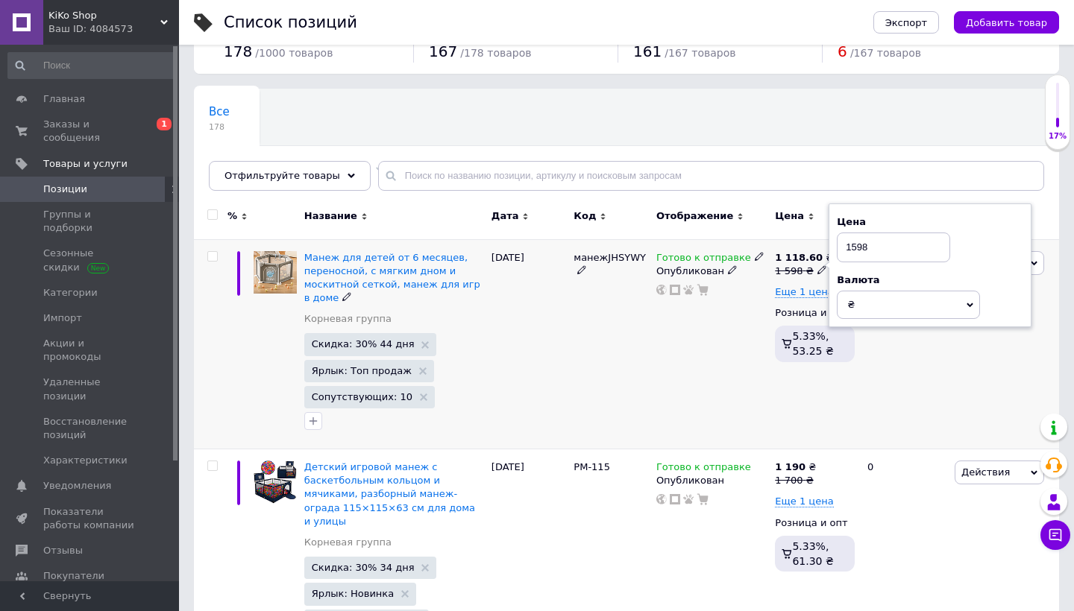
click at [854, 246] on input "1598" at bounding box center [893, 248] width 113 height 30
click at [857, 251] on input "1598" at bounding box center [893, 248] width 113 height 30
type input "1498"
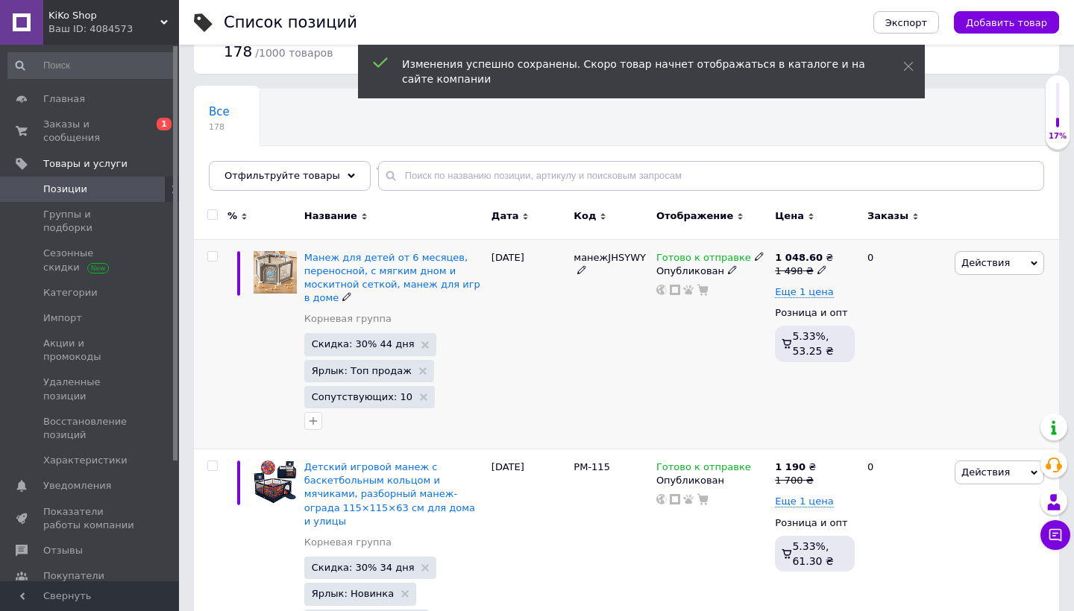
click at [819, 269] on icon at bounding box center [821, 269] width 9 height 9
click at [865, 249] on input "1498" at bounding box center [896, 248] width 113 height 30
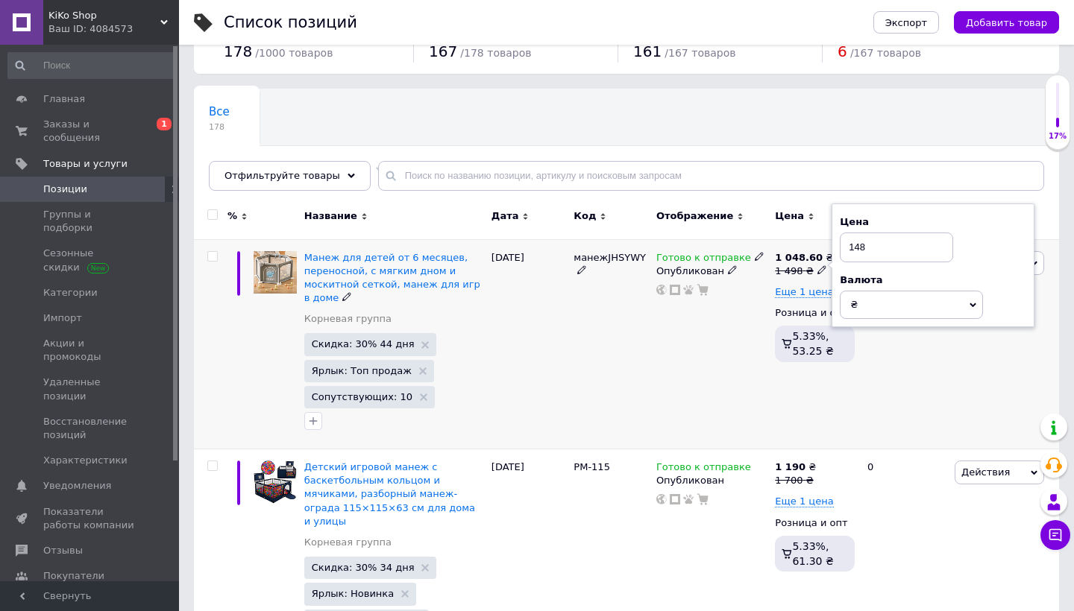
type input "1448"
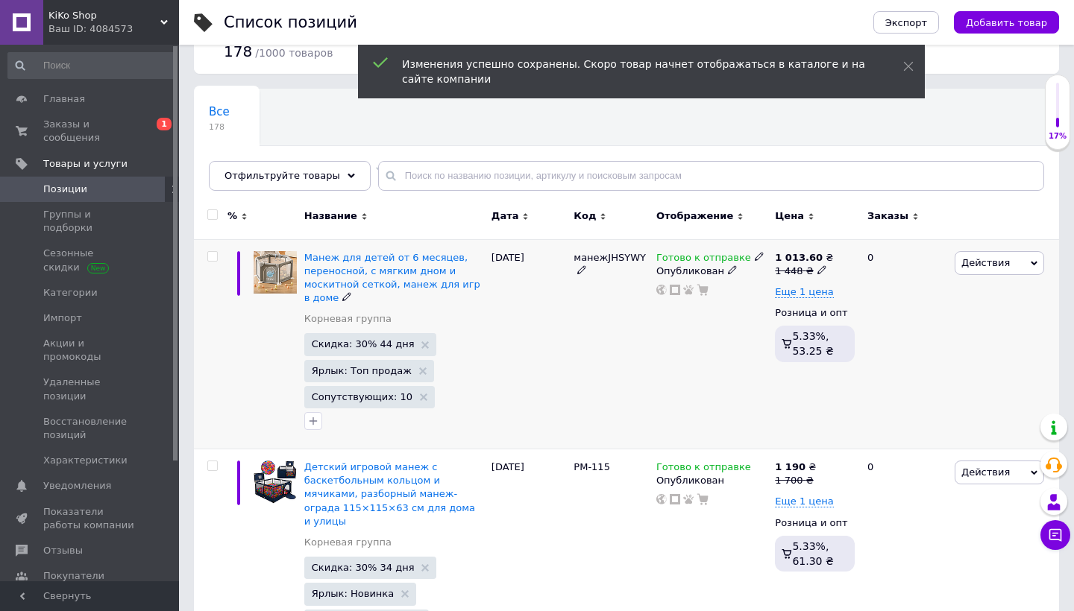
click at [819, 271] on use at bounding box center [821, 269] width 8 height 8
click at [863, 248] on input "1448" at bounding box center [894, 248] width 113 height 30
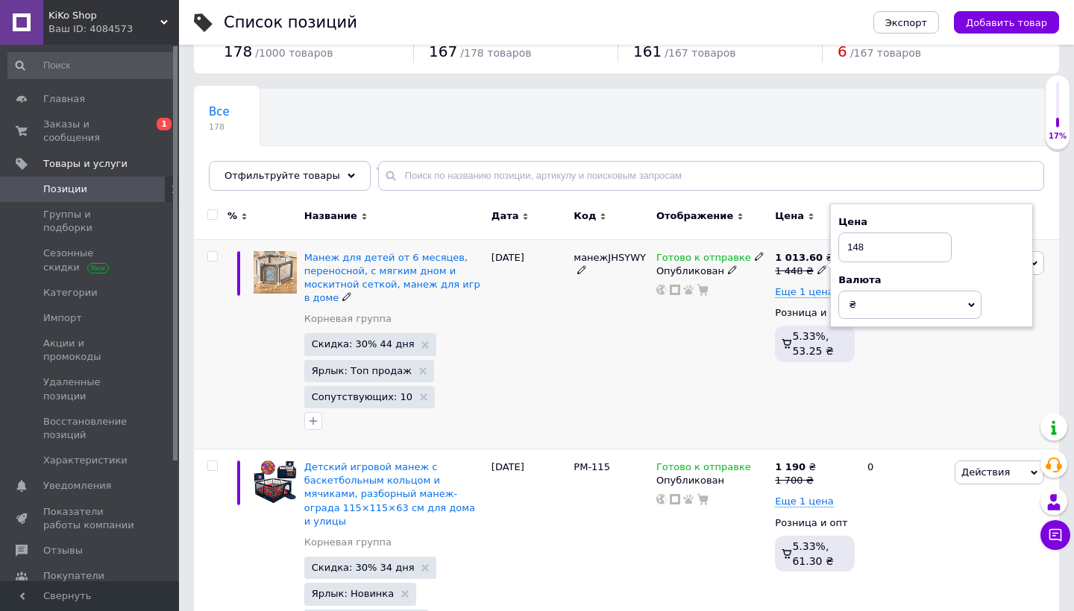
type input "1438"
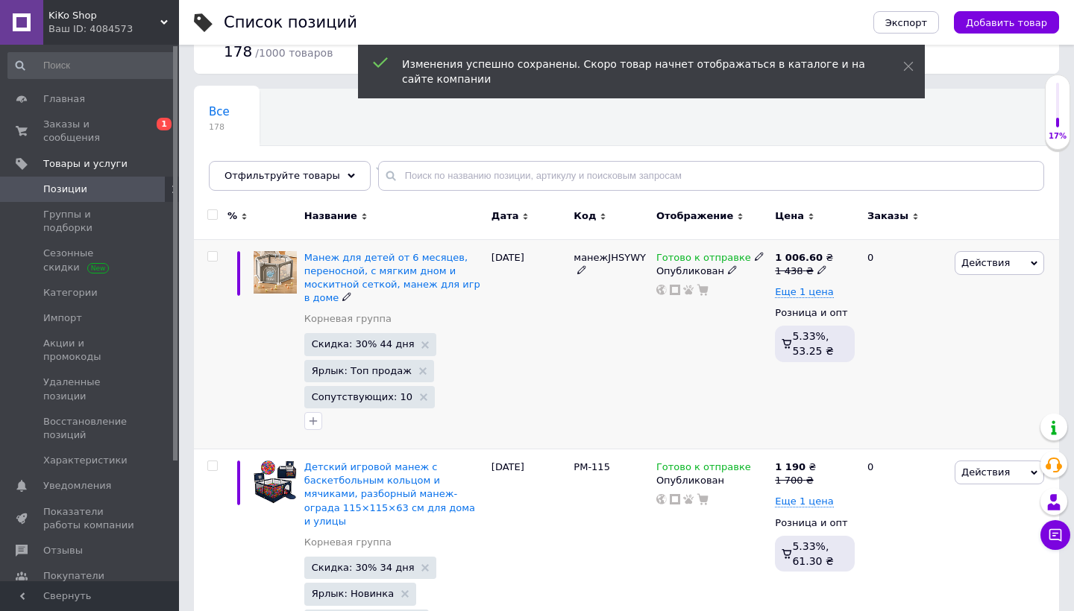
click at [818, 265] on icon at bounding box center [821, 269] width 9 height 9
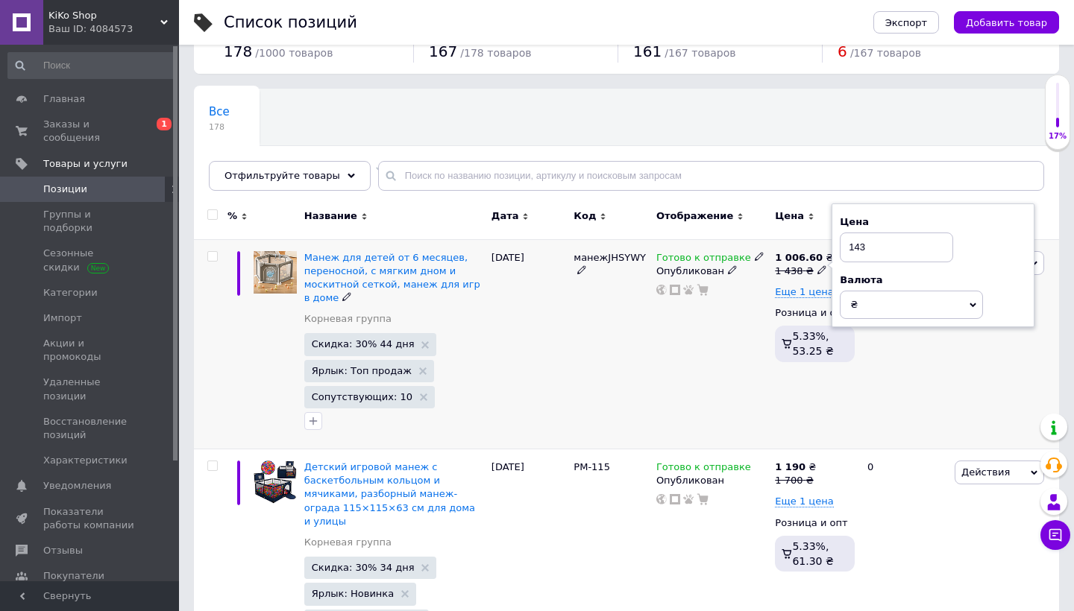
type input "1430"
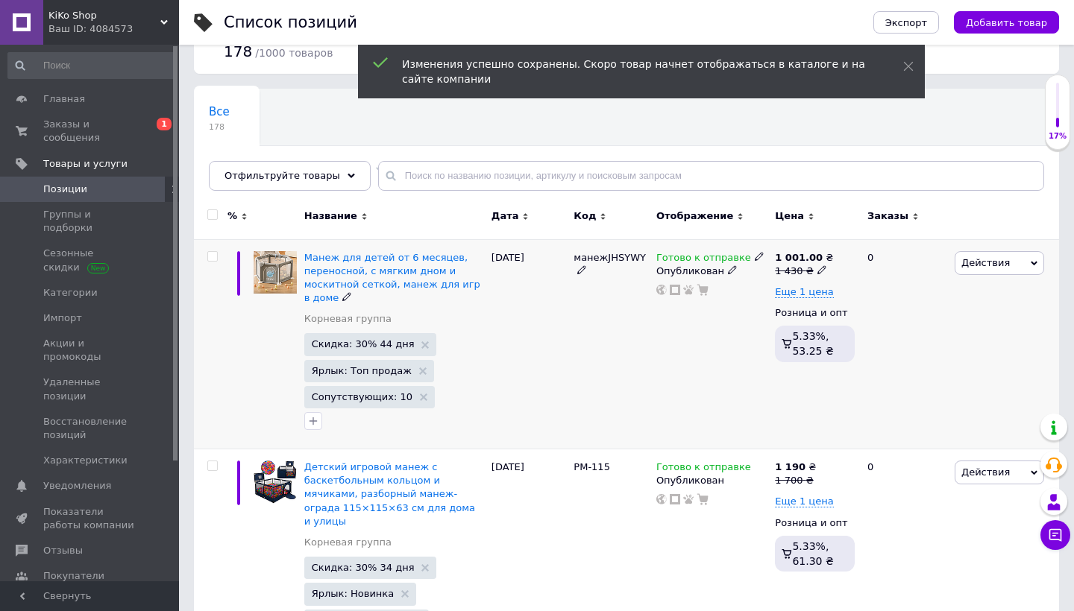
click at [819, 271] on use at bounding box center [821, 269] width 8 height 8
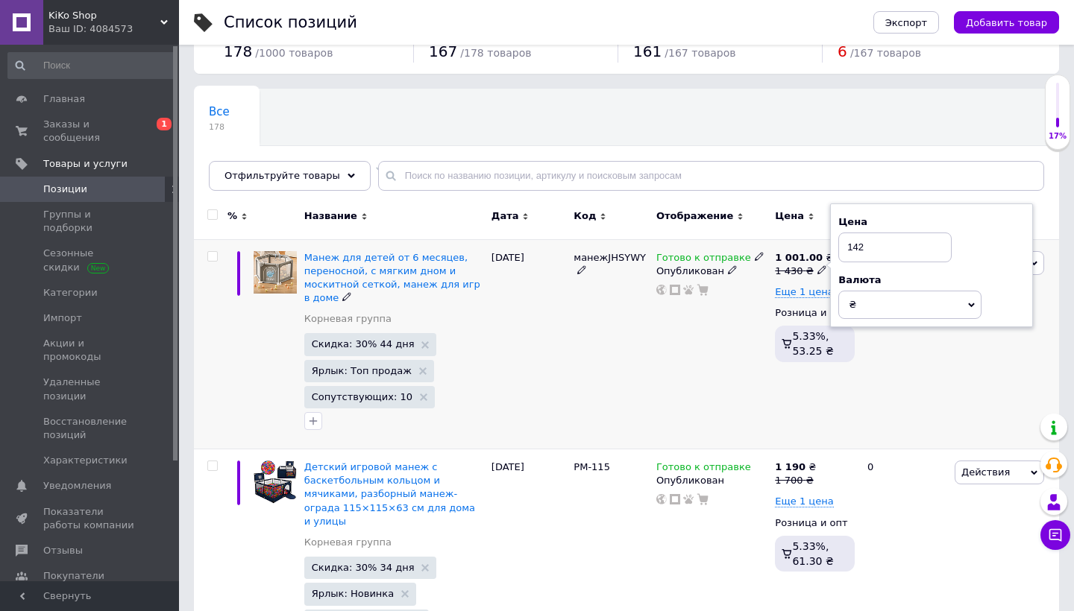
type input "1428"
